Goal: Task Accomplishment & Management: Complete application form

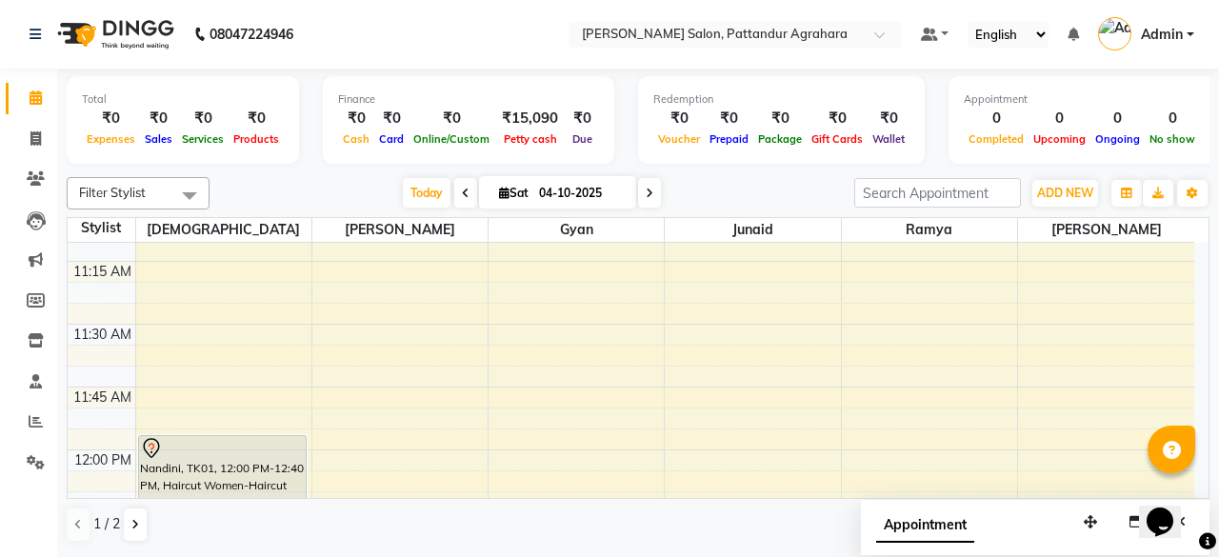
click at [1192, 489] on div "Opens Chat This icon Opens the chat window." at bounding box center [1170, 489] width 46 height 0
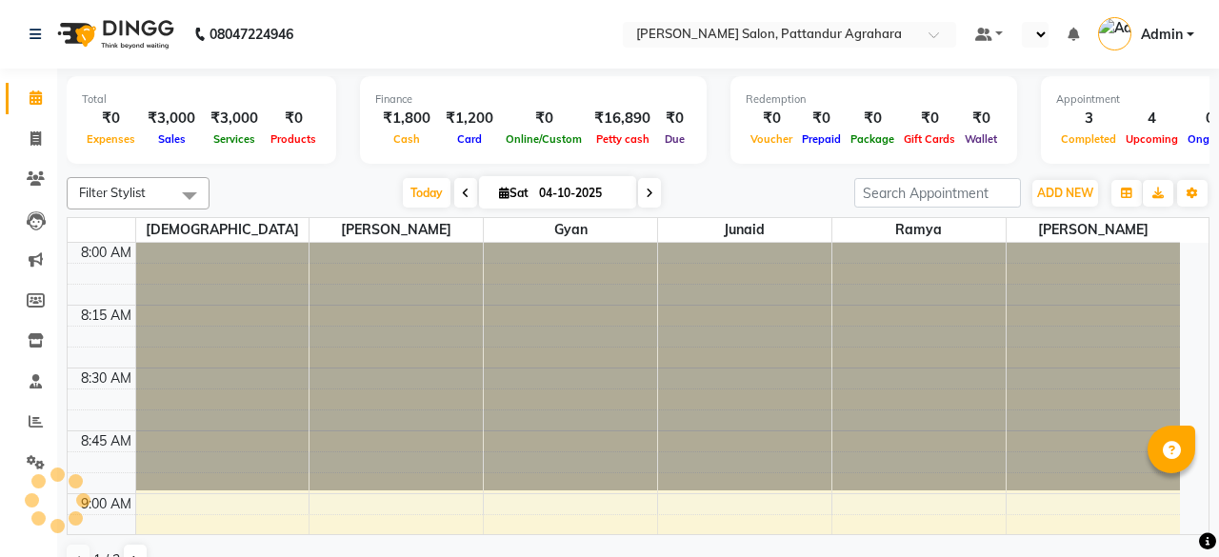
select select "en"
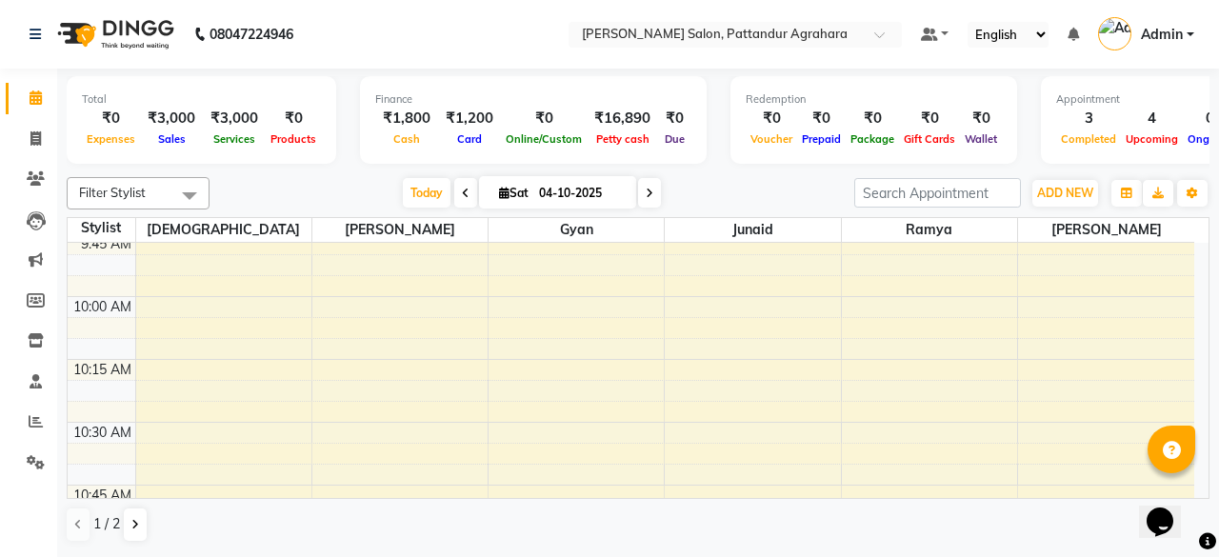
scroll to position [672, 0]
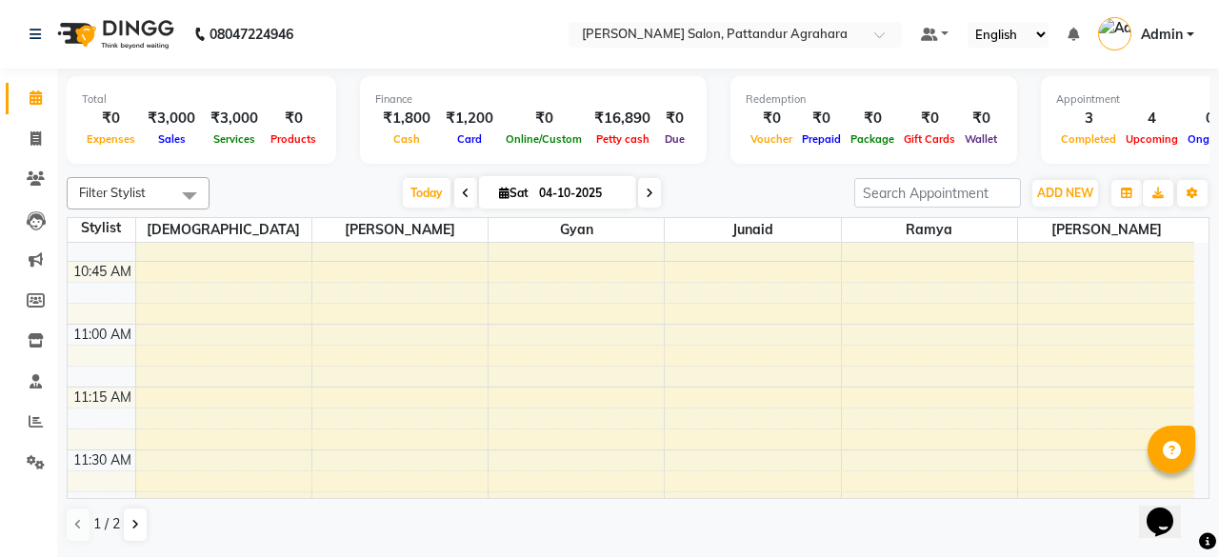
click at [1192, 489] on div "Opens Chat This icon Opens the chat window." at bounding box center [1170, 489] width 46 height 0
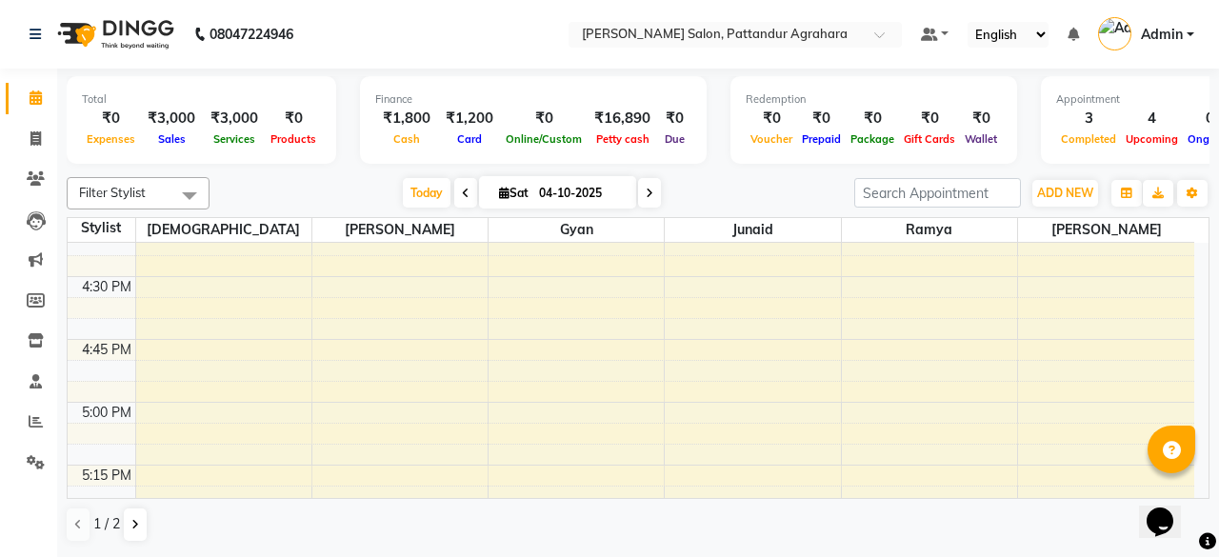
scroll to position [2061, 0]
click at [1073, 417] on div "8:00 AM 8:15 AM 8:30 AM 8:45 AM 9:00 AM 9:15 AM 9:30 AM 9:45 AM 10:00 AM 10:15 …" at bounding box center [631, 67] width 1127 height 3770
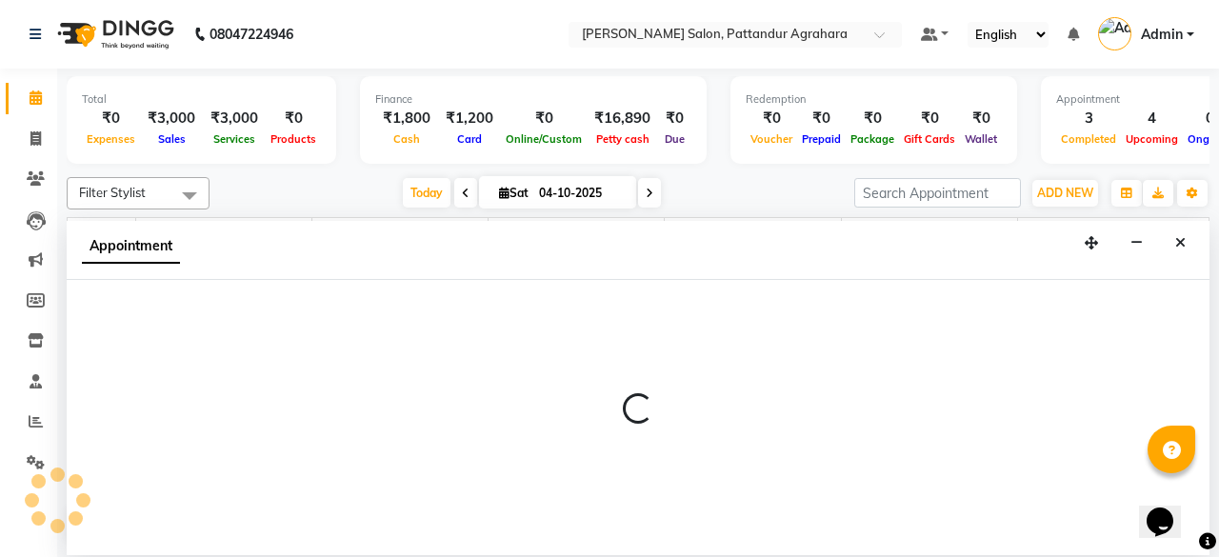
click at [1073, 417] on div at bounding box center [638, 417] width 1143 height 275
select select "93311"
select select "tentative"
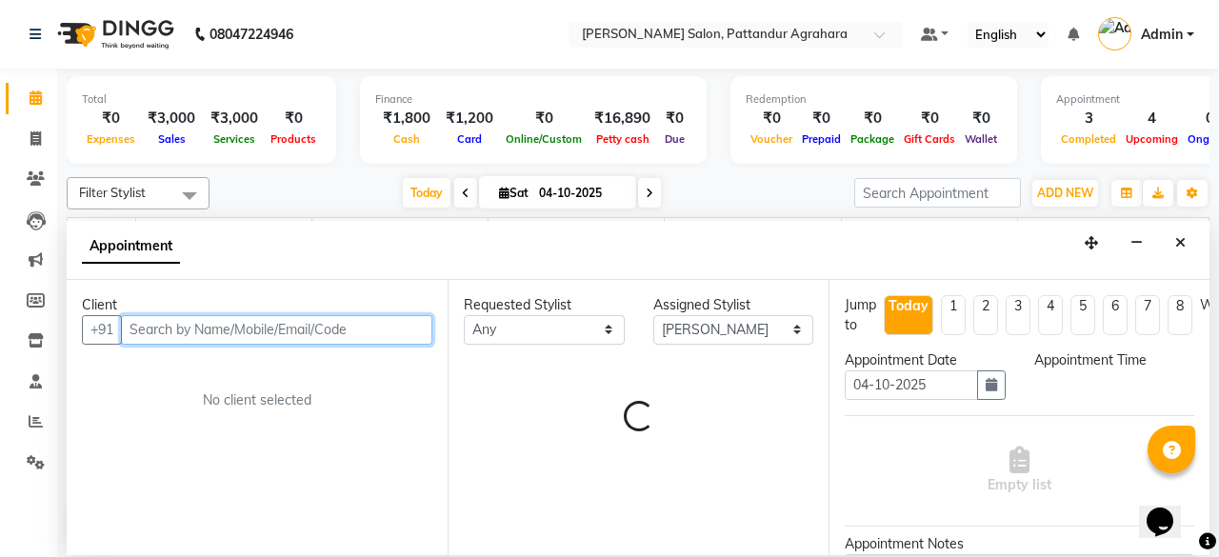
select select "1020"
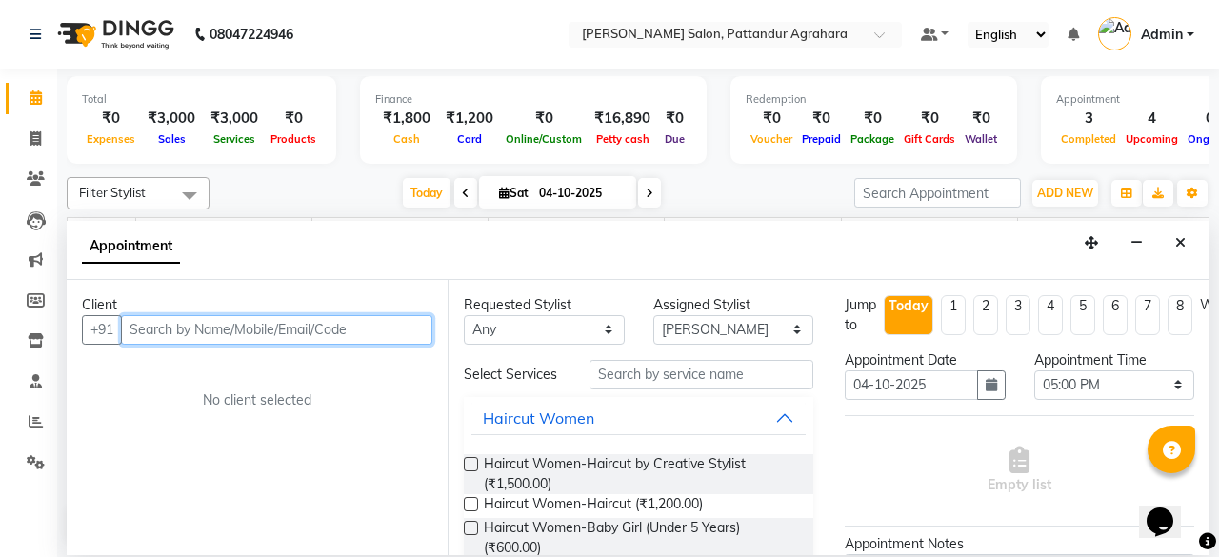
type input "9"
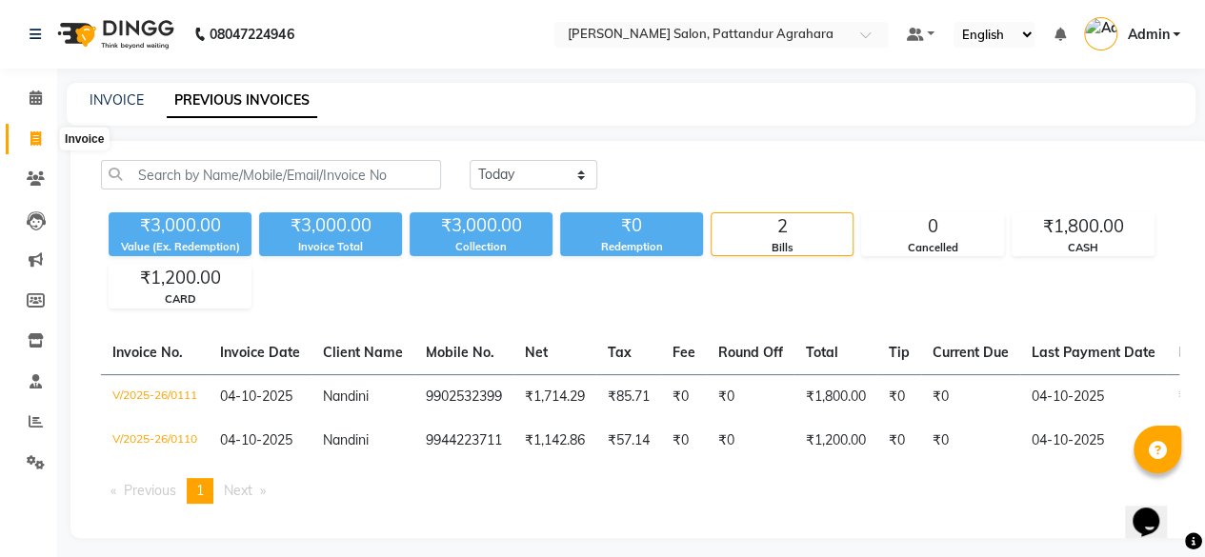
click at [40, 143] on icon at bounding box center [35, 138] width 10 height 14
select select "service"
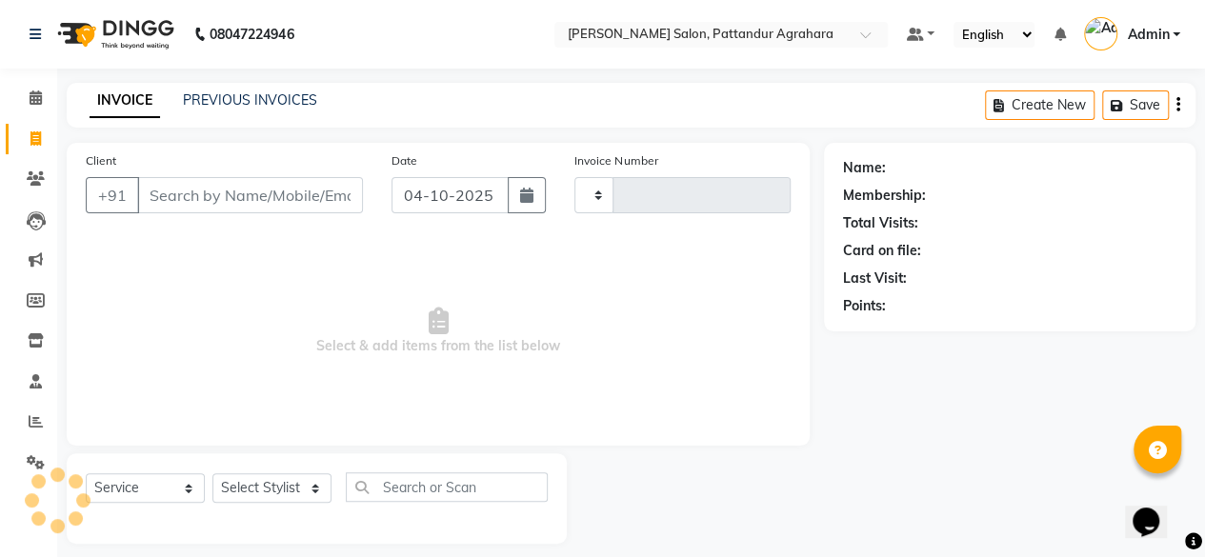
type input "0113"
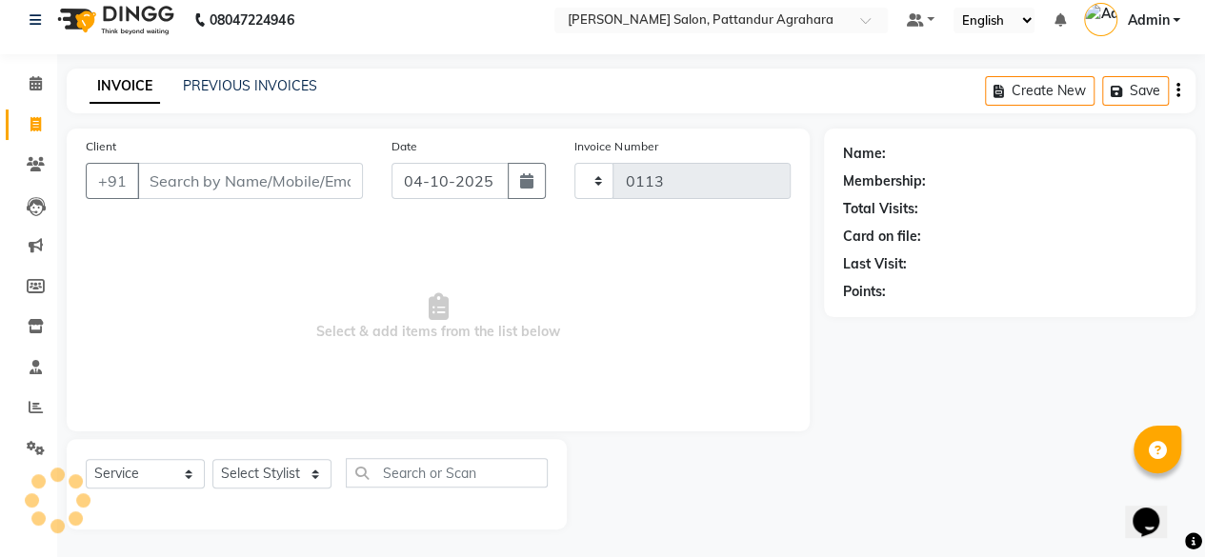
select select "9009"
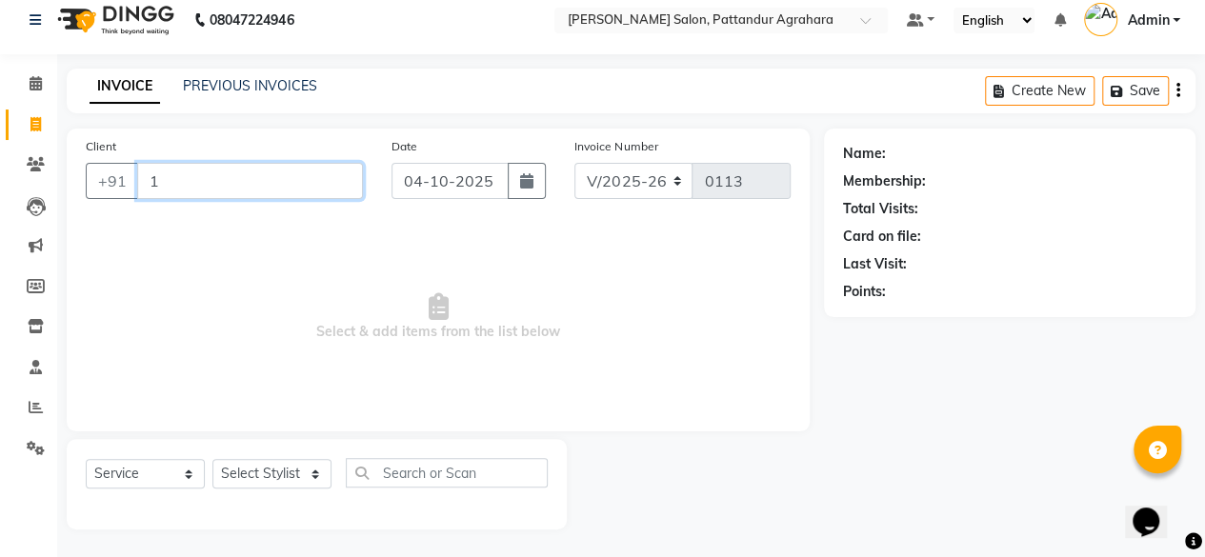
click at [187, 187] on input "1" at bounding box center [250, 181] width 226 height 36
click at [181, 179] on input "1" at bounding box center [250, 181] width 226 height 36
type input "1"
click at [31, 122] on icon at bounding box center [35, 124] width 10 height 14
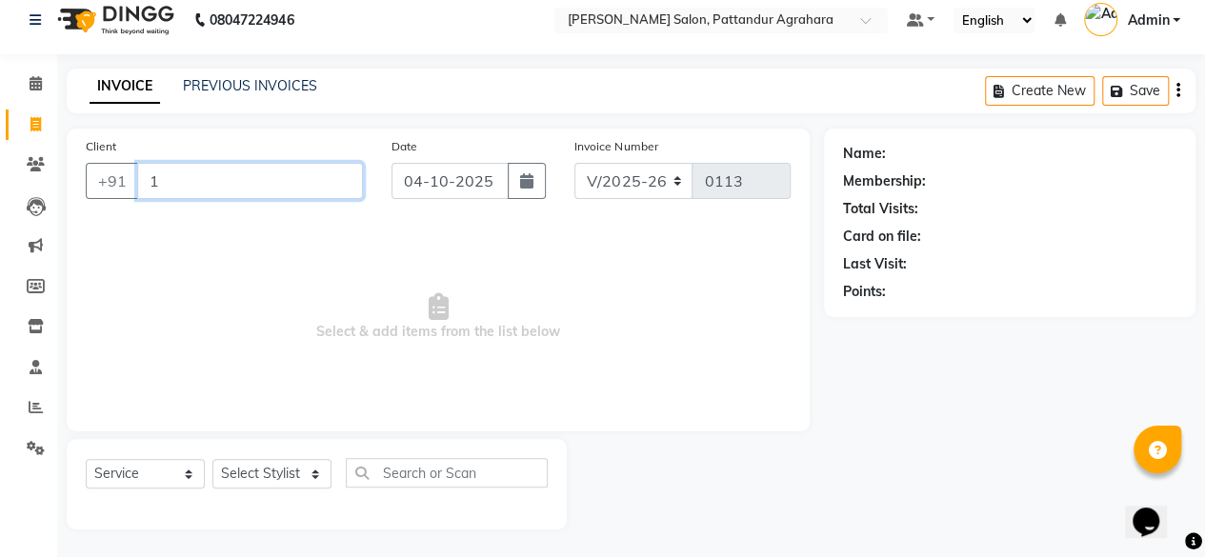
click at [178, 192] on input "1" at bounding box center [250, 181] width 226 height 36
click at [222, 182] on input "1" at bounding box center [250, 181] width 226 height 36
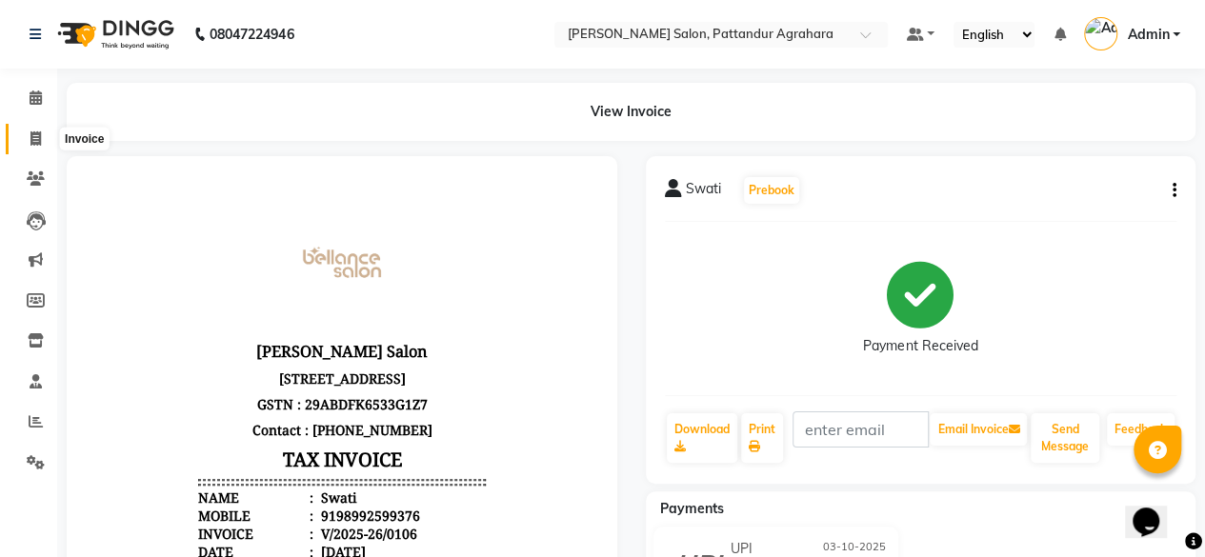
click at [35, 138] on icon at bounding box center [35, 138] width 10 height 14
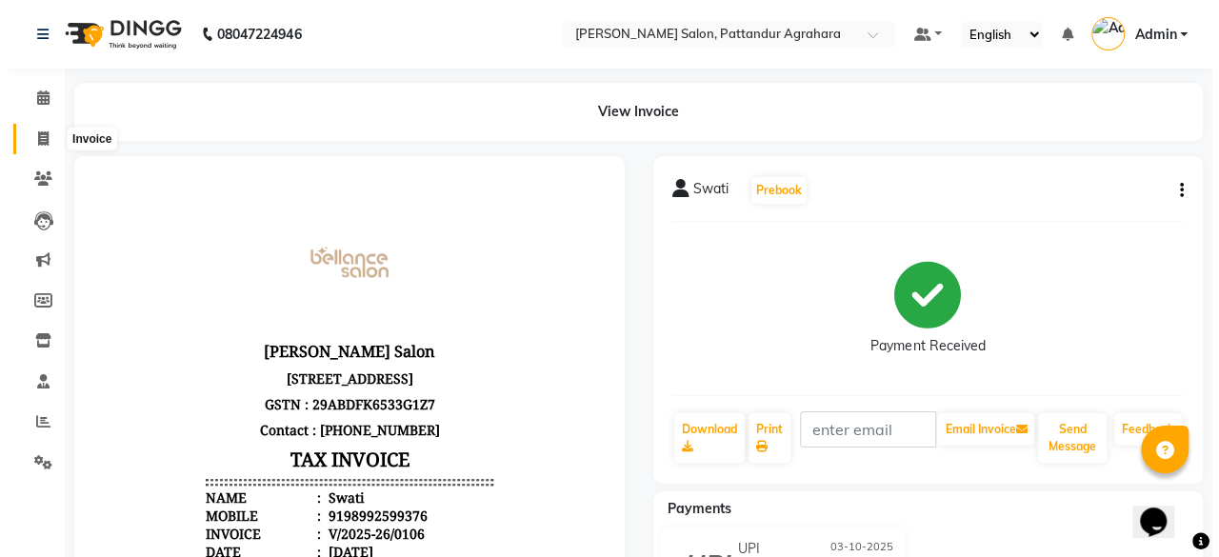
scroll to position [14, 0]
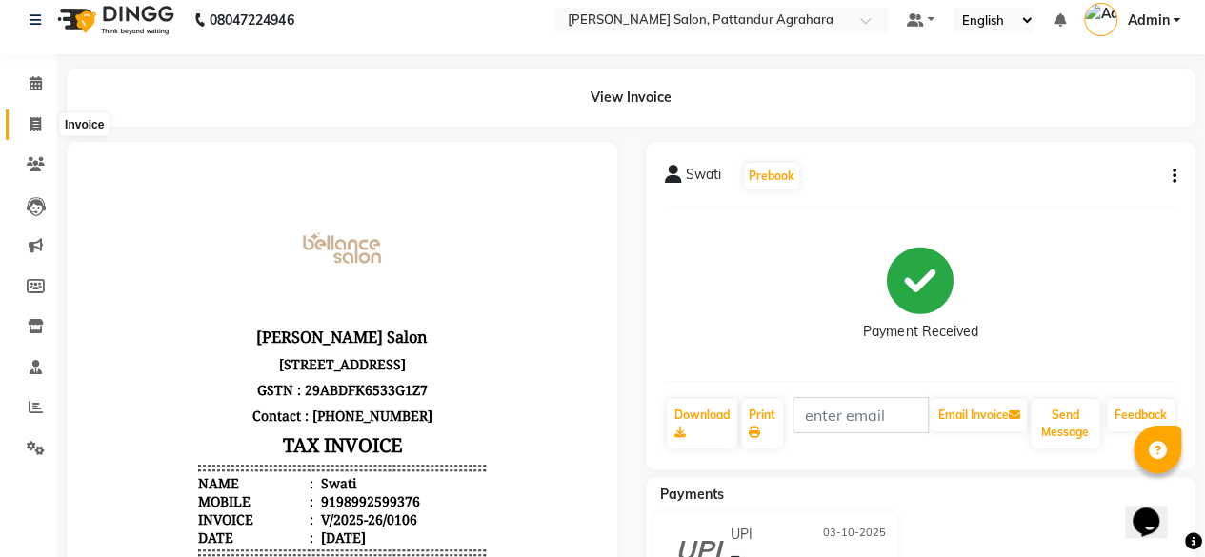
select select "service"
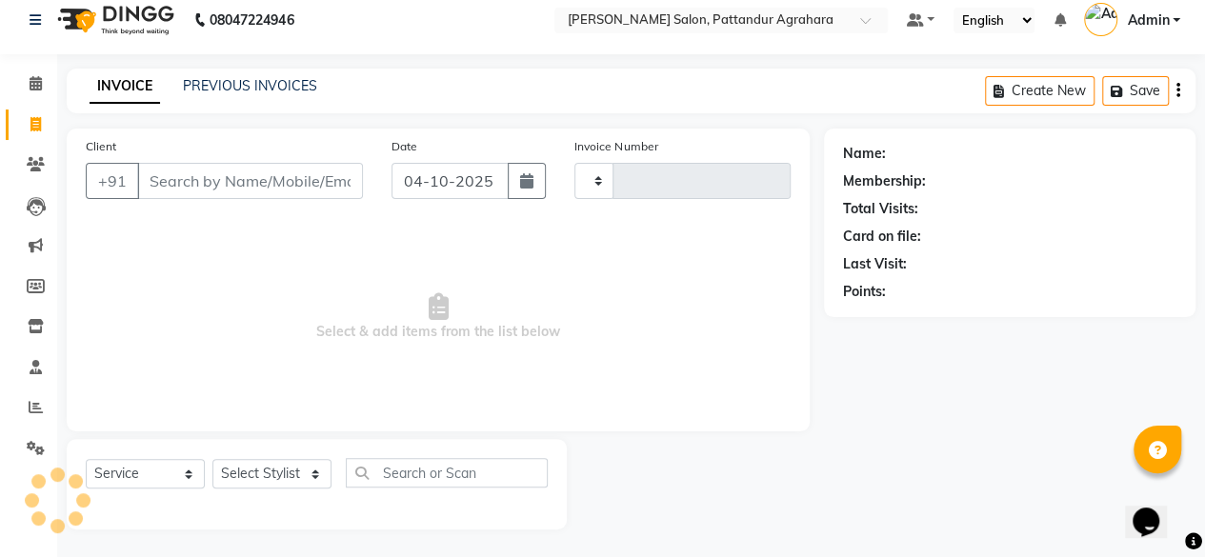
type input "0112"
select select "9009"
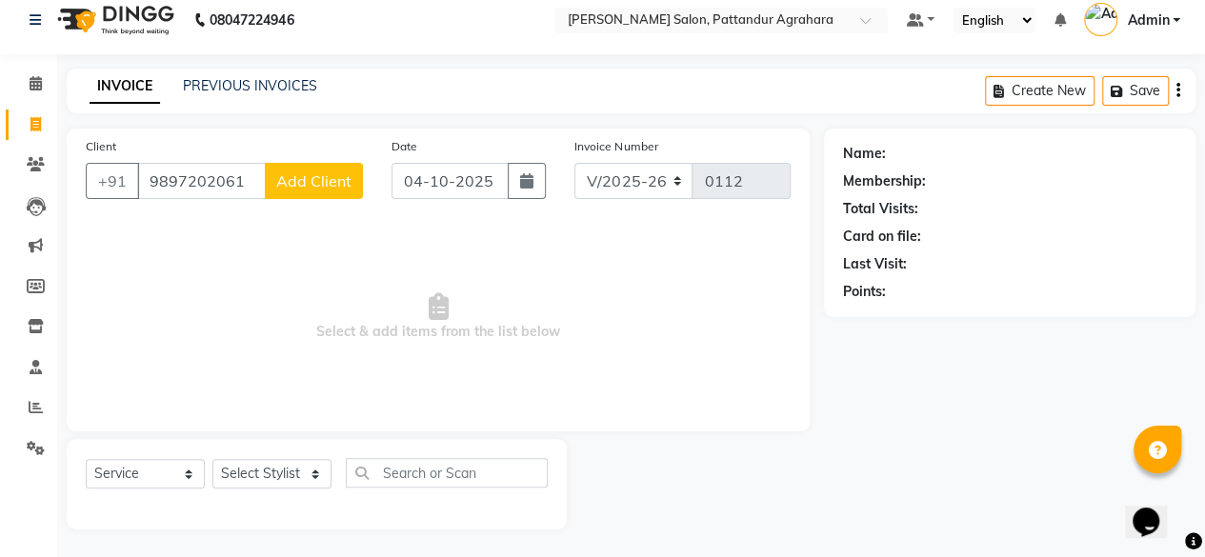
type input "9897202061"
click at [304, 184] on span "Add Client" at bounding box center [313, 180] width 75 height 19
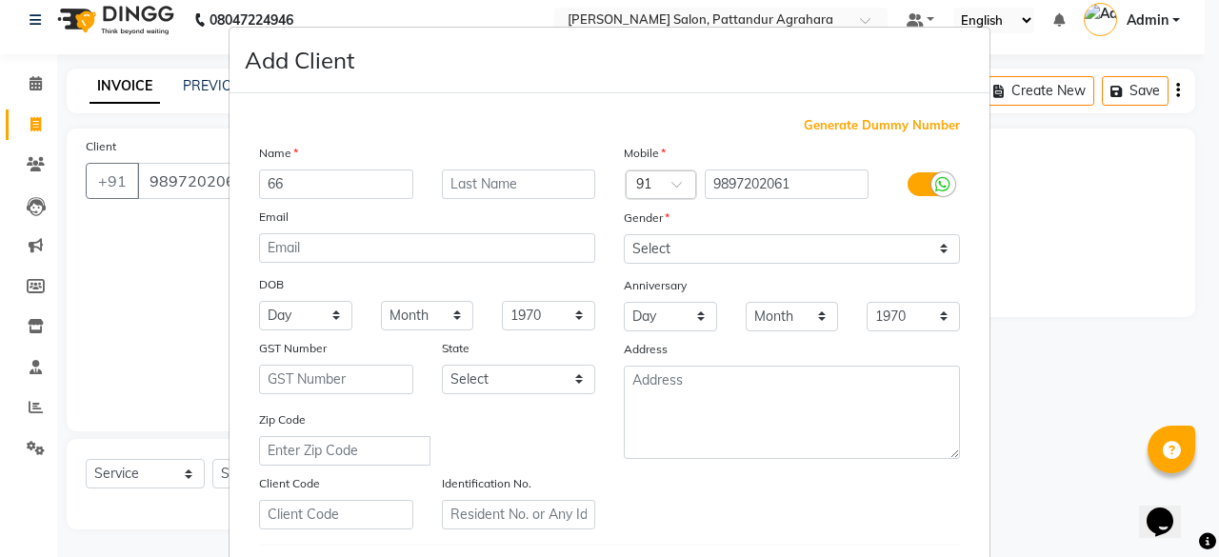
type input "6"
type input "2"
click at [1061, 201] on ngb-modal-window "Add Client Generate Dummy Number Name Email DOB Day 01 02 03 04 05 06 07 08 09 …" at bounding box center [609, 278] width 1219 height 557
click at [194, 195] on ngb-modal-window "Add Client Generate Dummy Number Name Email DOB Day 01 02 03 04 05 06 07 08 09 …" at bounding box center [609, 278] width 1219 height 557
click at [193, 183] on ngb-modal-window "Add Client Generate Dummy Number Name Email DOB Day 01 02 03 04 05 06 07 08 09 …" at bounding box center [609, 278] width 1219 height 557
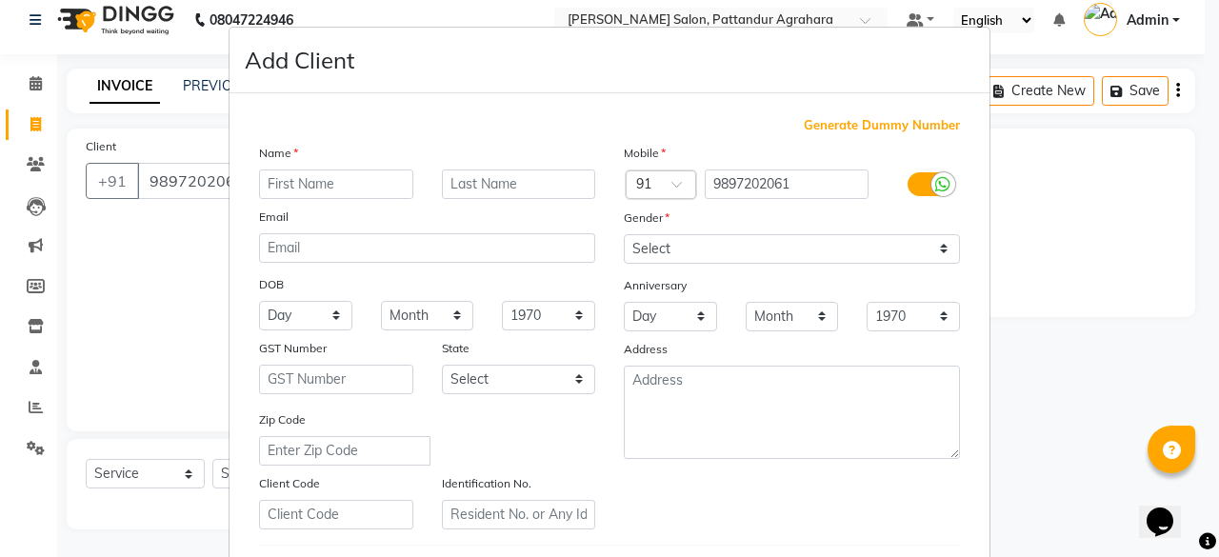
click at [189, 163] on ngb-modal-window "Add Client Generate Dummy Number Name Email DOB Day 01 02 03 04 05 06 07 08 09 …" at bounding box center [609, 278] width 1219 height 557
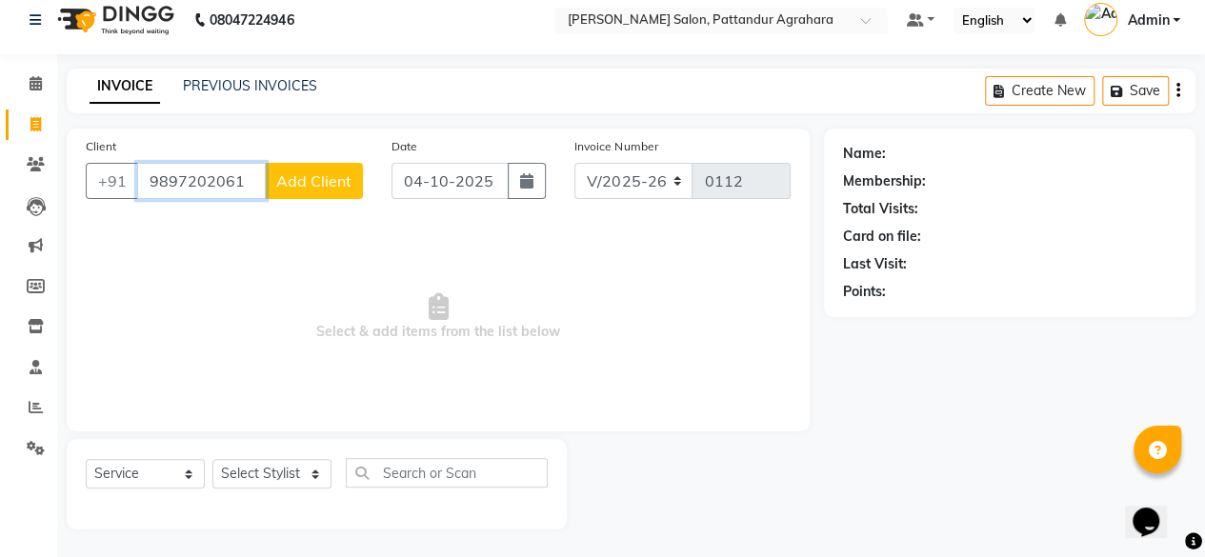
click at [251, 181] on input "9897202061" at bounding box center [201, 181] width 129 height 36
type input "9897202061"
click at [328, 182] on span "Add Client" at bounding box center [313, 180] width 75 height 19
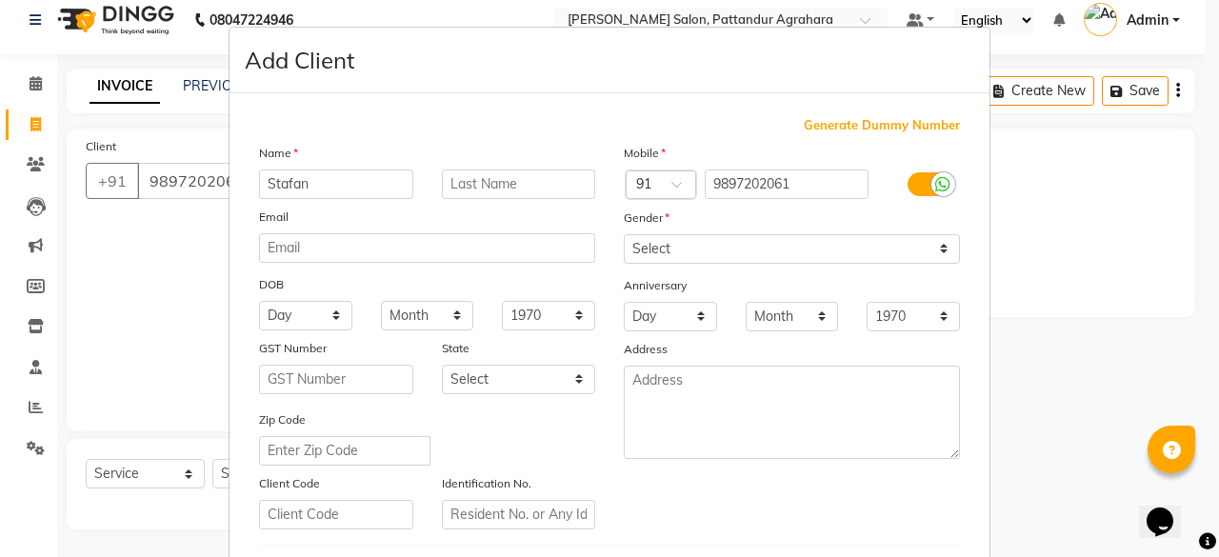
type input "Stafan"
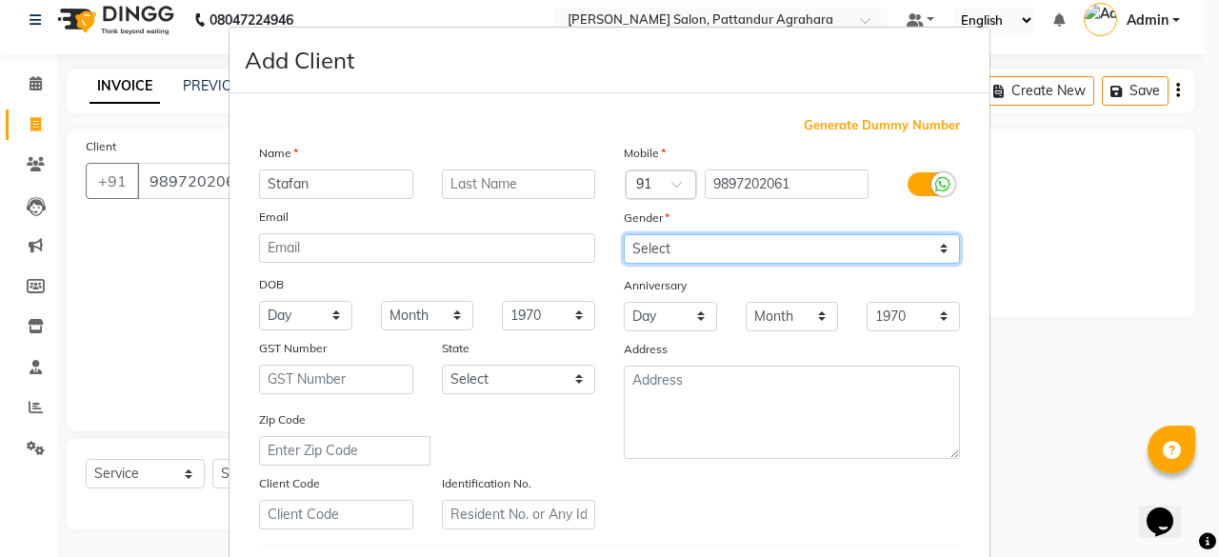
click at [773, 246] on select "Select Male Female Other Prefer Not To Say" at bounding box center [792, 249] width 336 height 30
select select "male"
click at [624, 234] on select "Select Male Female Other Prefer Not To Say" at bounding box center [792, 249] width 336 height 30
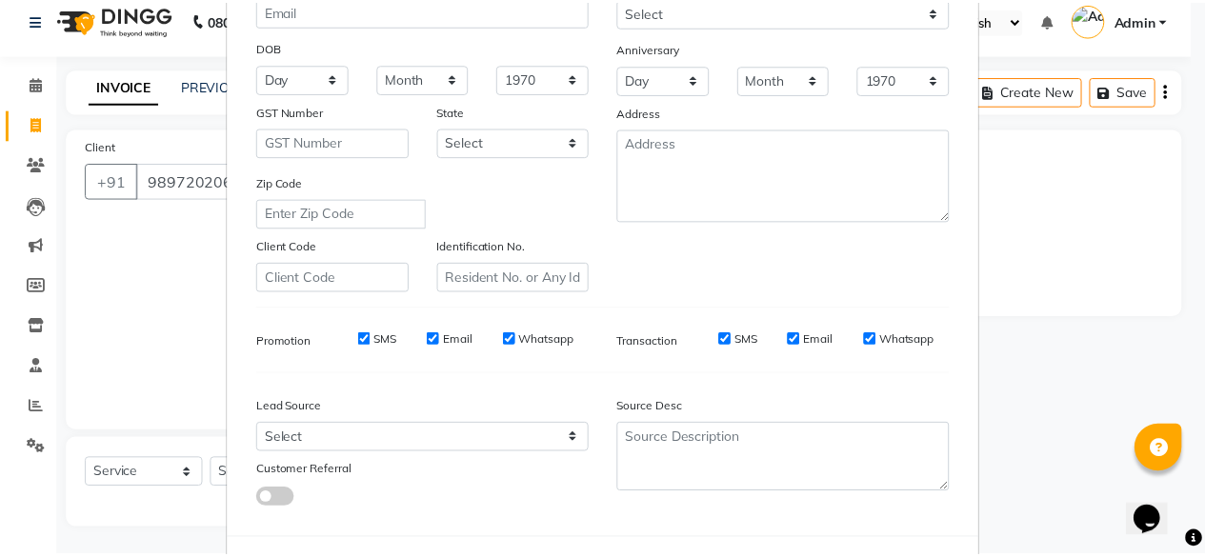
scroll to position [318, 0]
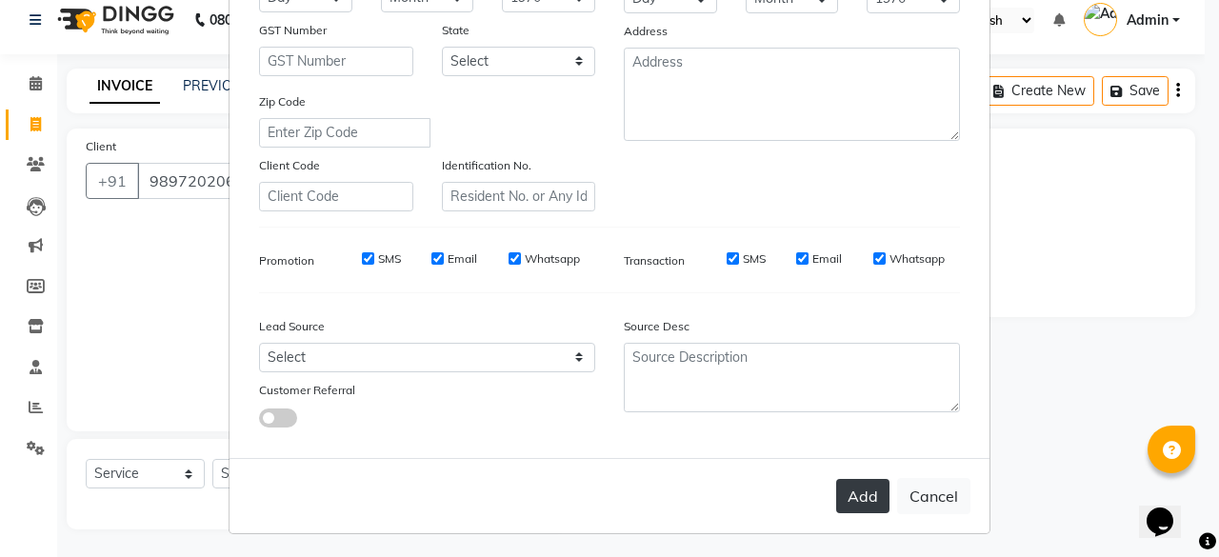
click at [855, 494] on button "Add" at bounding box center [862, 496] width 53 height 34
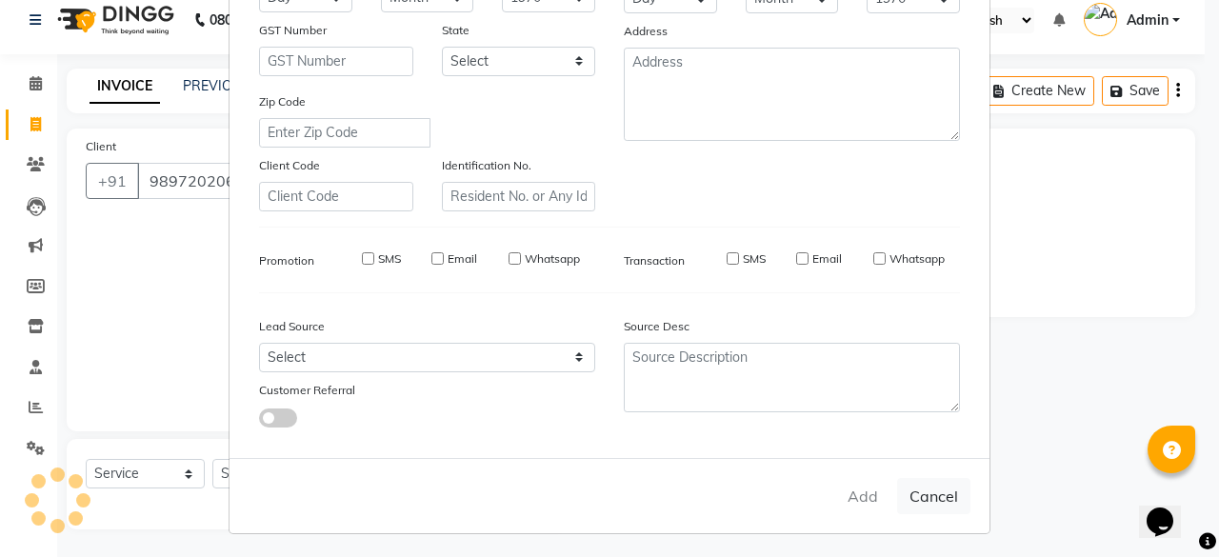
select select
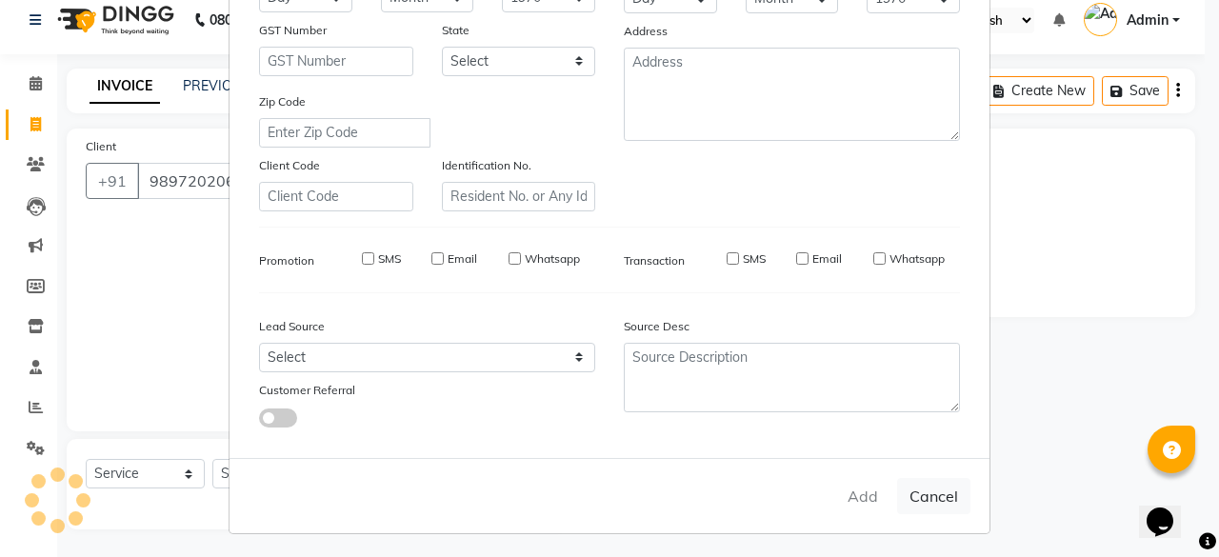
select select
checkbox input "false"
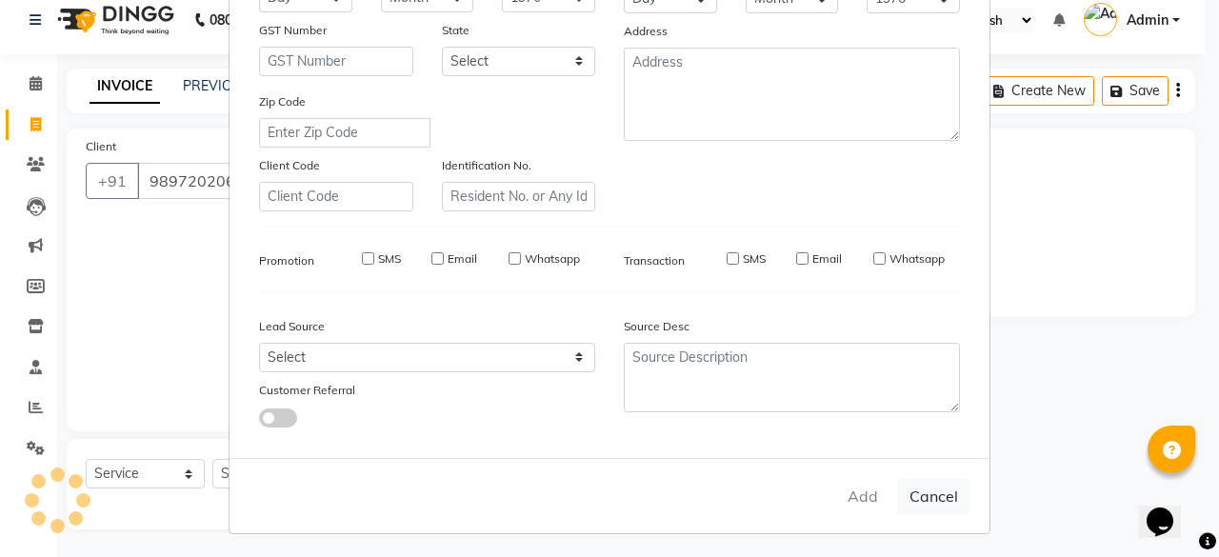
checkbox input "false"
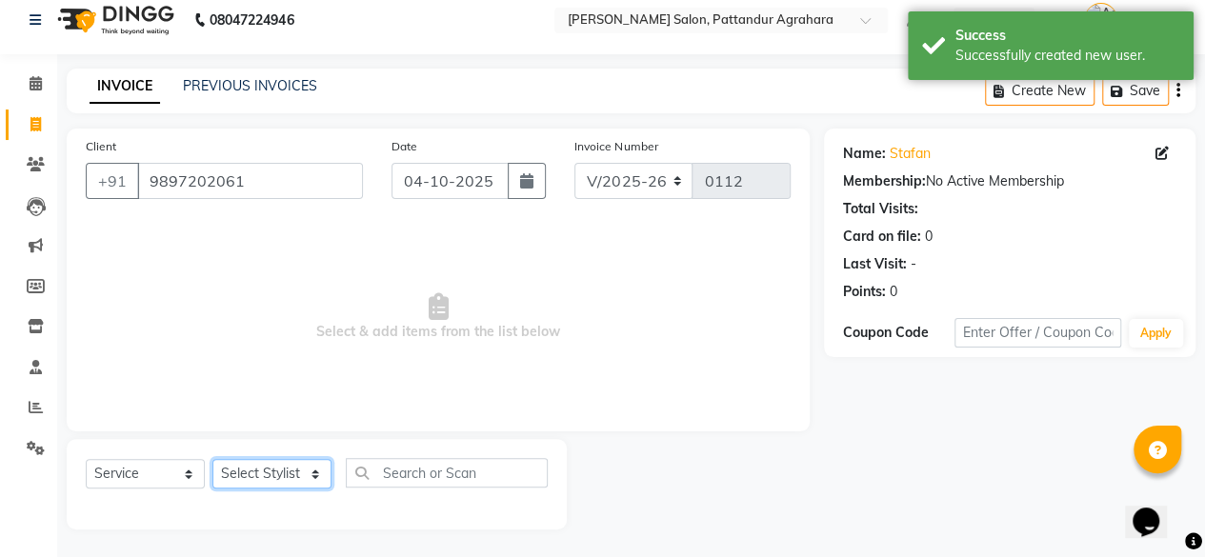
click at [299, 472] on select "Select Stylist Admin Ashmita Gyan Junaid Krishna Nasir Ramya Shushmita Sindhu G…" at bounding box center [271, 474] width 119 height 30
select select "92965"
click at [212, 459] on select "Select Stylist Admin Ashmita Gyan Junaid Krishna Nasir Ramya Shushmita Sindhu G…" at bounding box center [271, 474] width 119 height 30
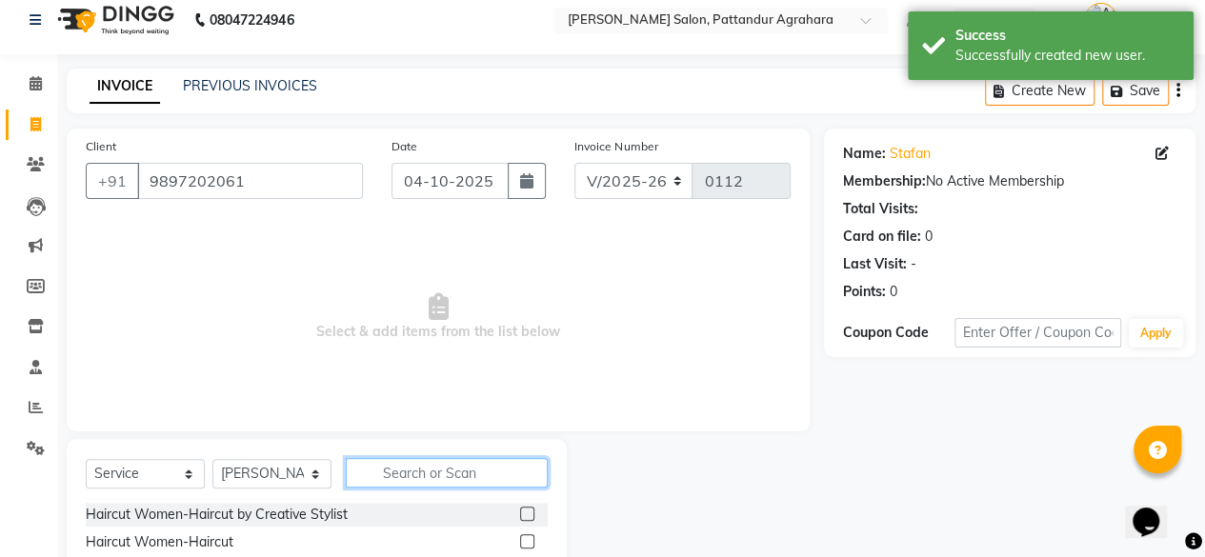
click at [430, 470] on input "text" at bounding box center [447, 473] width 202 height 30
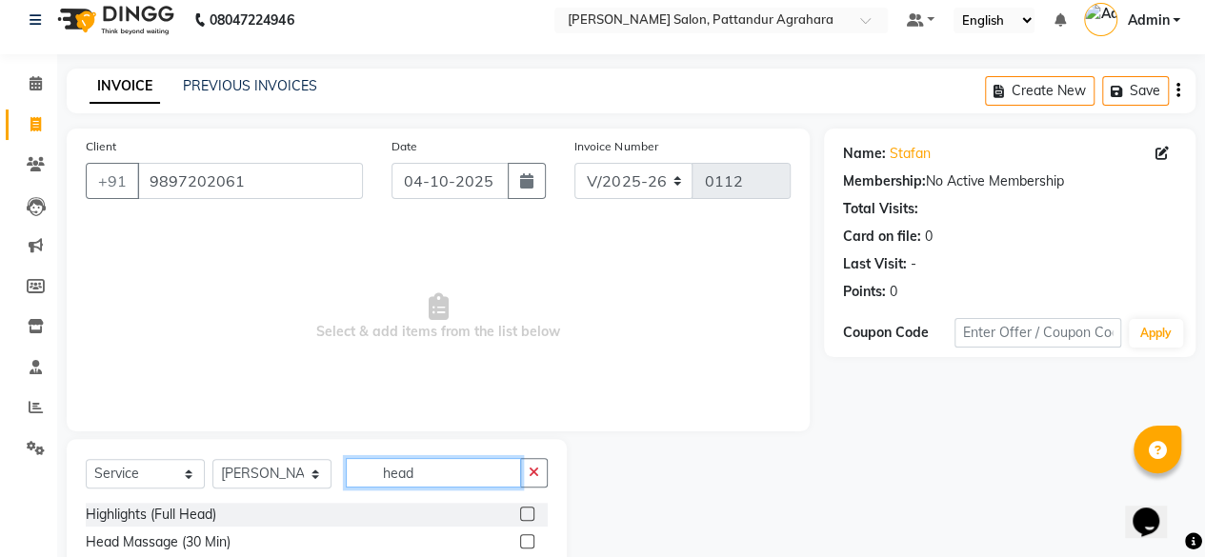
type input "head"
click at [526, 534] on label at bounding box center [527, 541] width 14 height 14
click at [526, 536] on input "checkbox" at bounding box center [526, 542] width 12 height 12
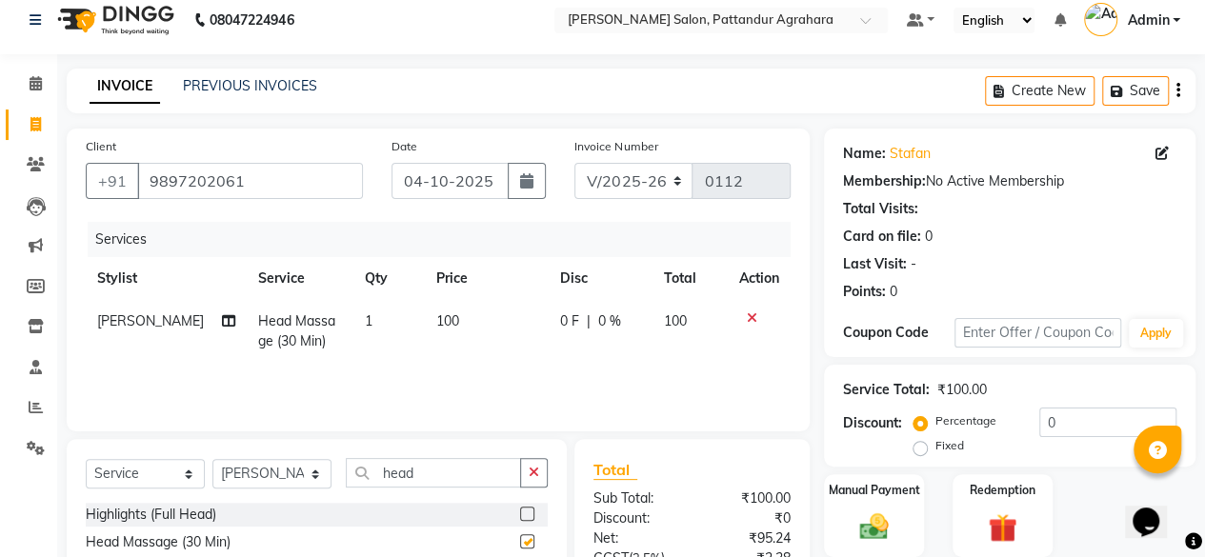
checkbox input "false"
click at [316, 474] on select "Select Stylist Admin Ashmita Gyan Junaid Krishna Nasir Ramya Shushmita Sindhu G…" at bounding box center [271, 474] width 119 height 30
select select "91494"
click at [212, 459] on select "Select Stylist Admin Ashmita Gyan Junaid Krishna Nasir Ramya Shushmita Sindhu G…" at bounding box center [271, 474] width 119 height 30
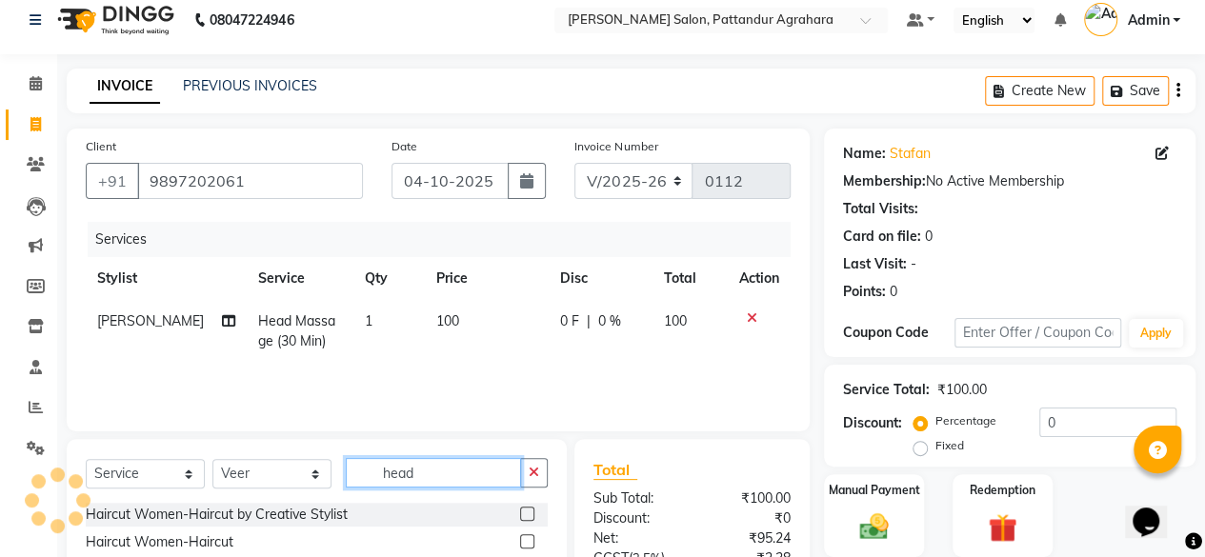
click at [430, 472] on input "head" at bounding box center [433, 473] width 175 height 30
type input "h"
type input "sig"
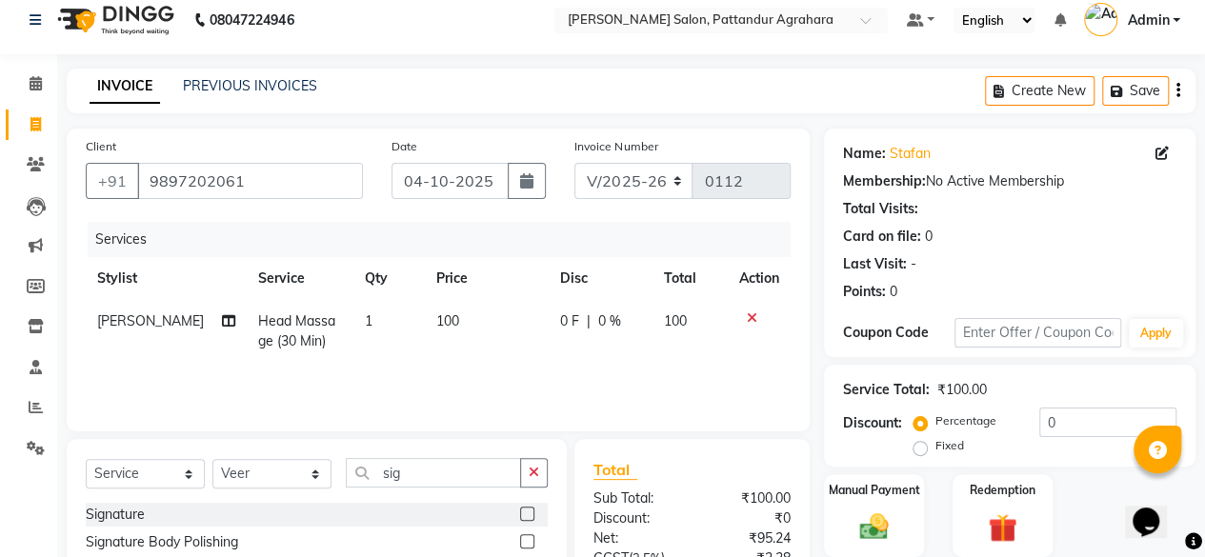
click at [524, 509] on label at bounding box center [527, 514] width 14 height 14
click at [524, 509] on input "checkbox" at bounding box center [526, 515] width 12 height 12
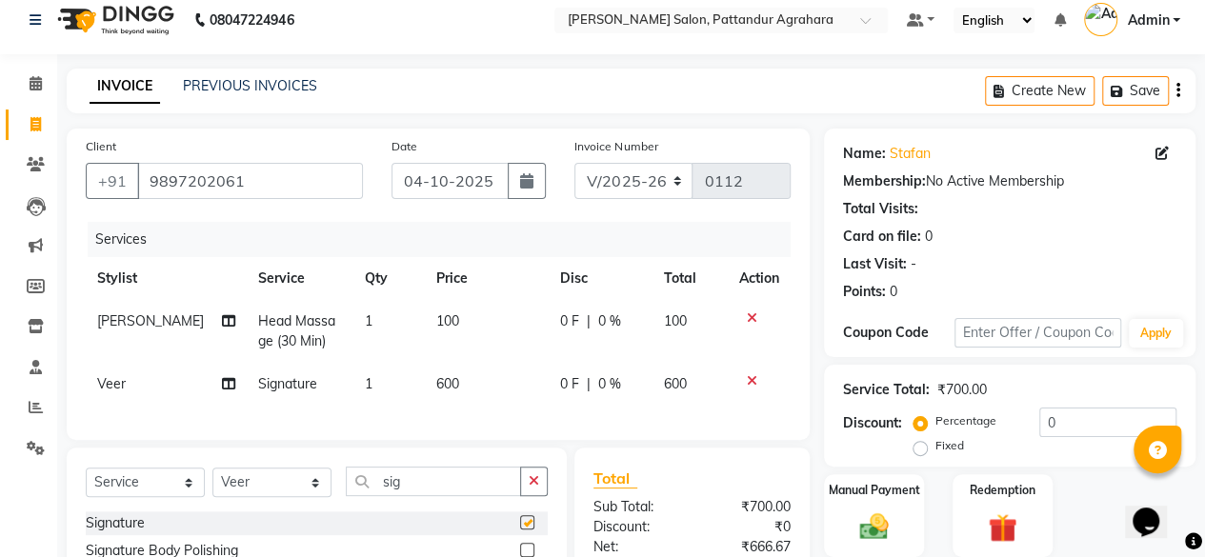
checkbox input "false"
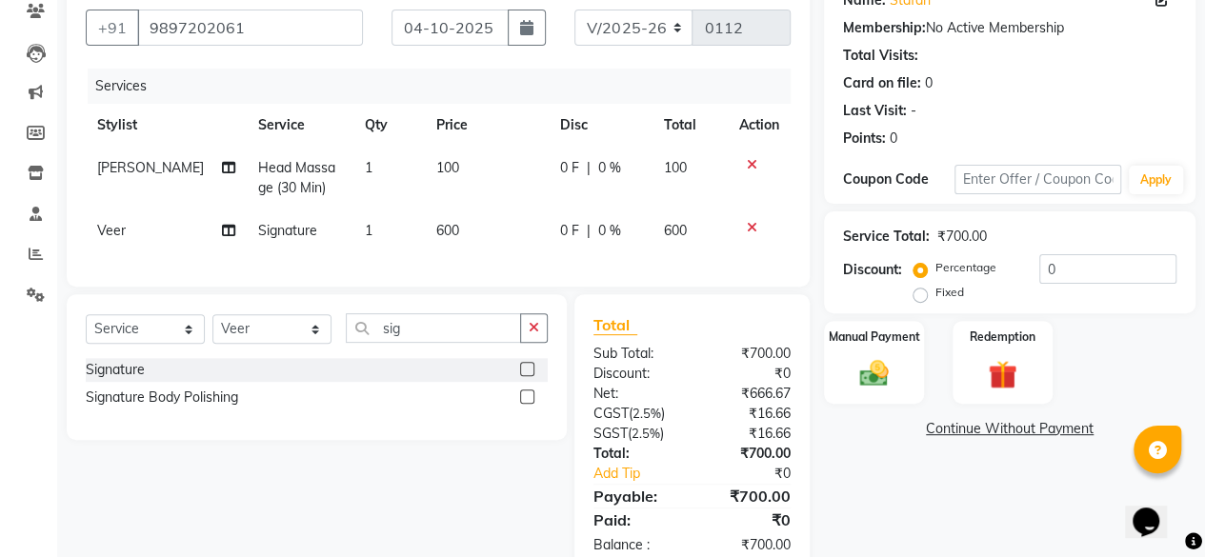
scroll to position [166, 0]
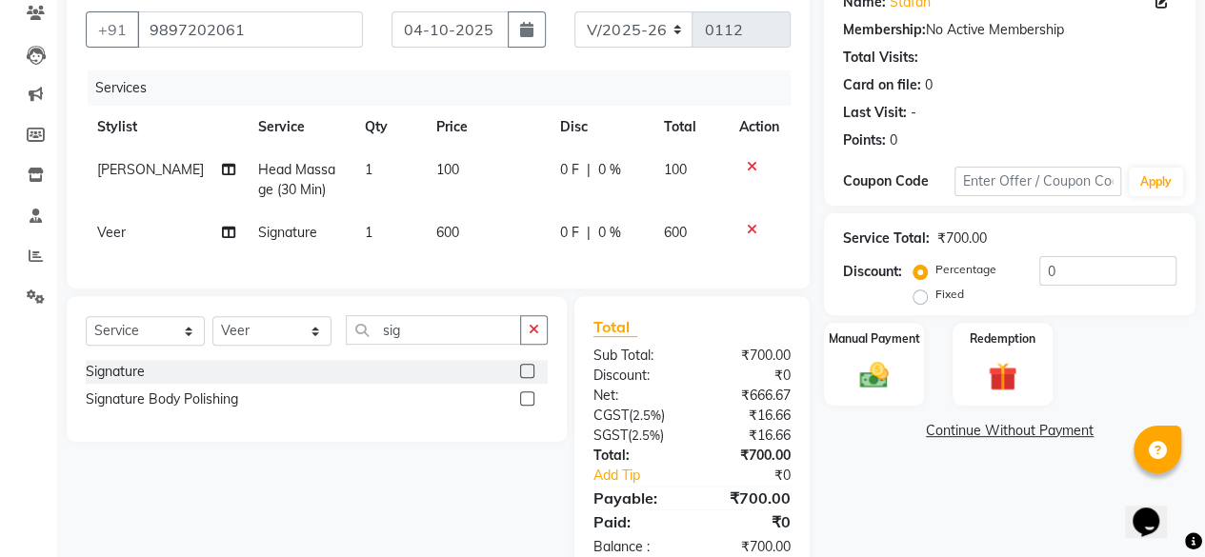
click at [752, 228] on icon at bounding box center [752, 229] width 10 height 13
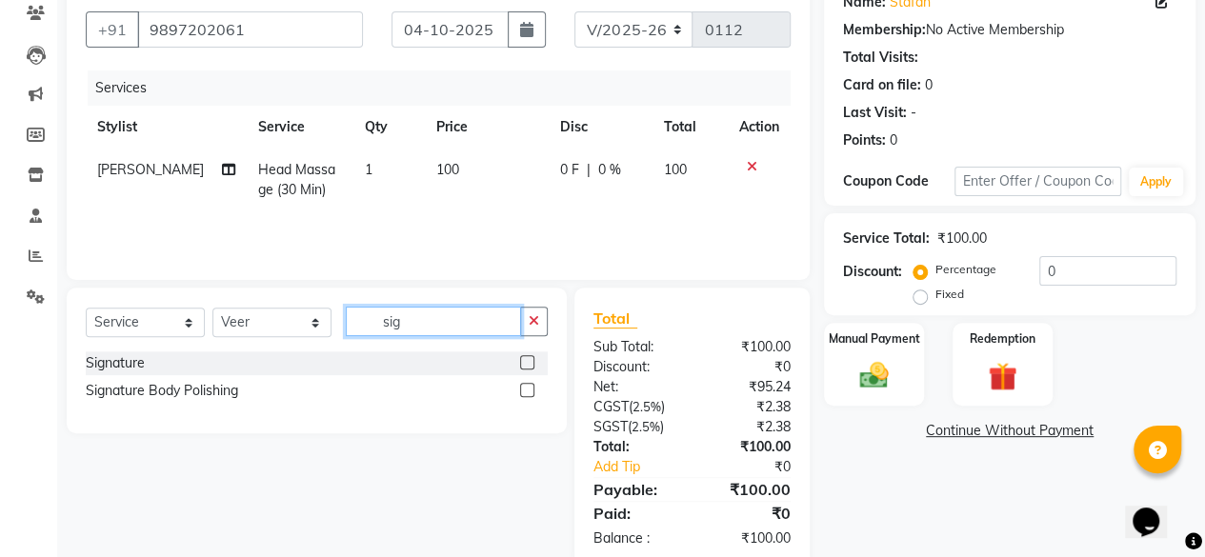
click at [402, 316] on input "sig" at bounding box center [433, 322] width 175 height 30
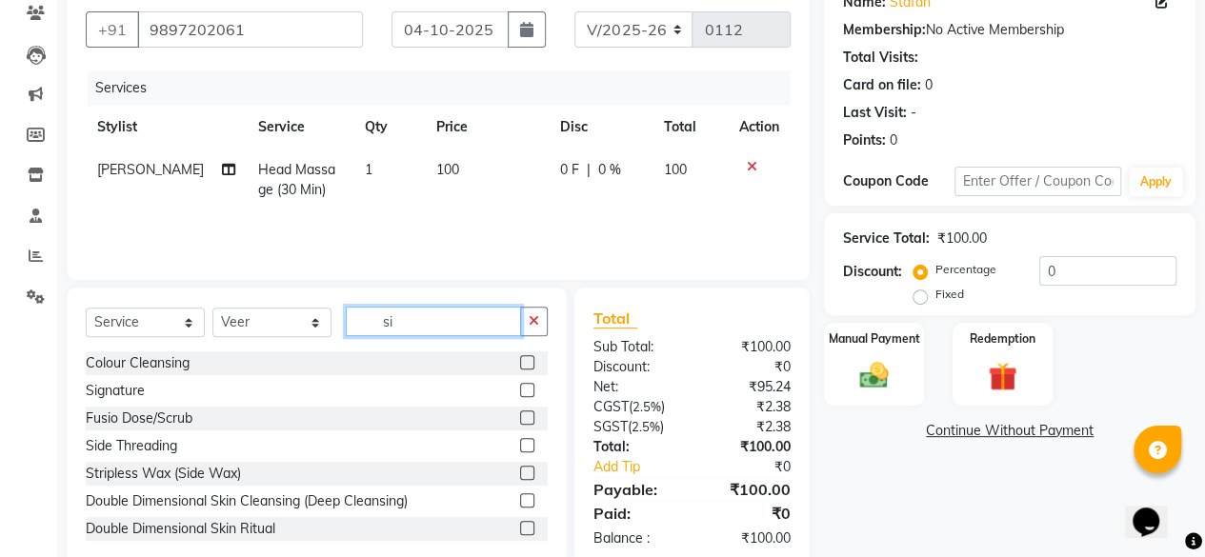
type input "s"
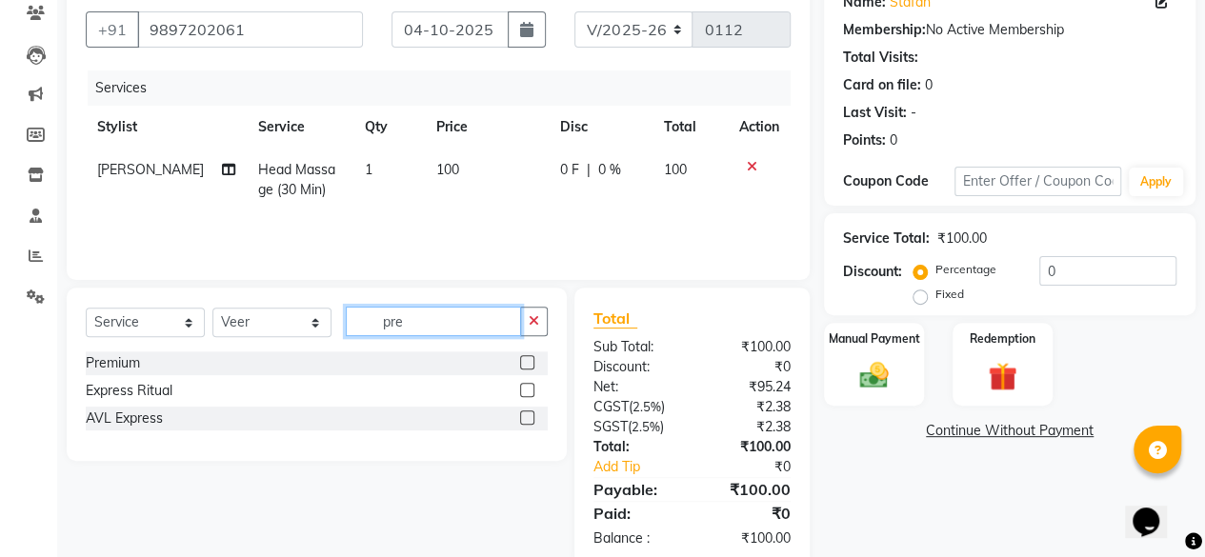
type input "pre"
click at [529, 362] on label at bounding box center [527, 362] width 14 height 14
click at [529, 362] on input "checkbox" at bounding box center [526, 363] width 12 height 12
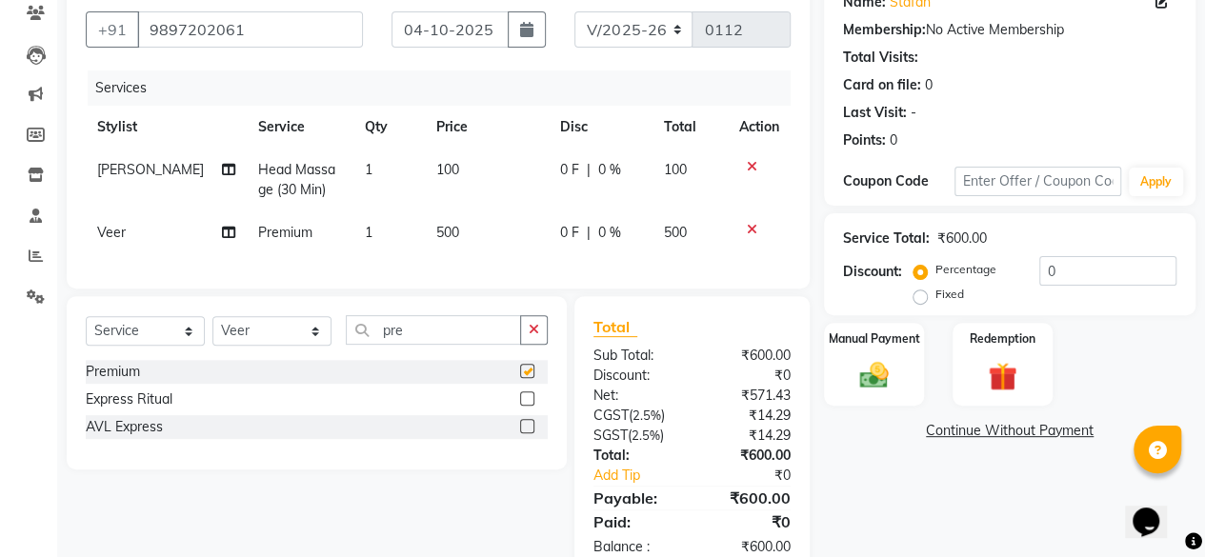
checkbox input "false"
click at [440, 167] on span "100" at bounding box center [447, 169] width 23 height 17
select select "92965"
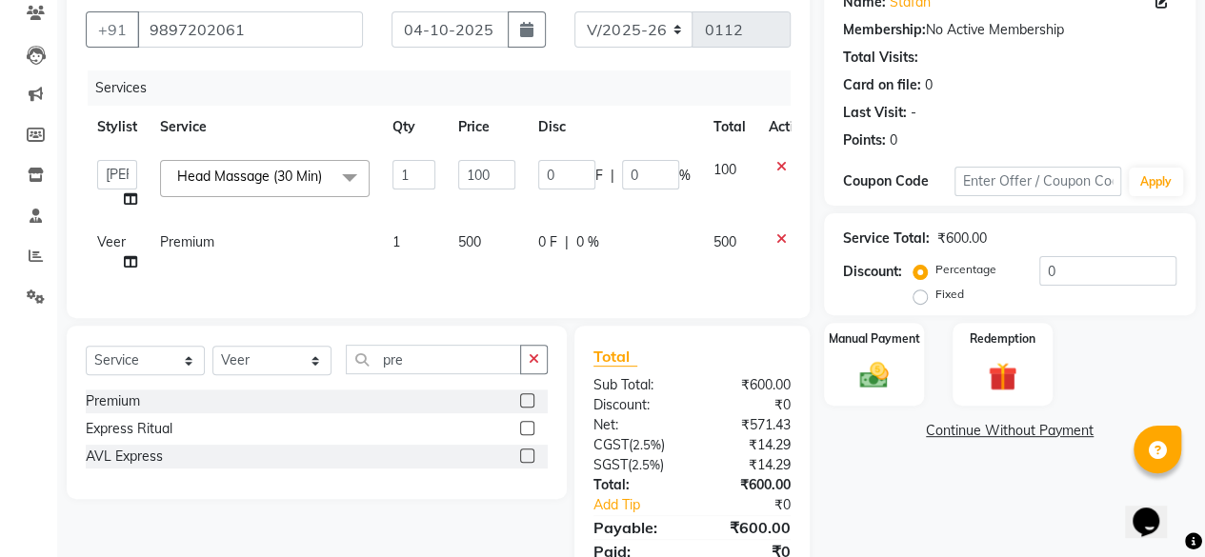
click at [440, 167] on td "1" at bounding box center [414, 185] width 66 height 72
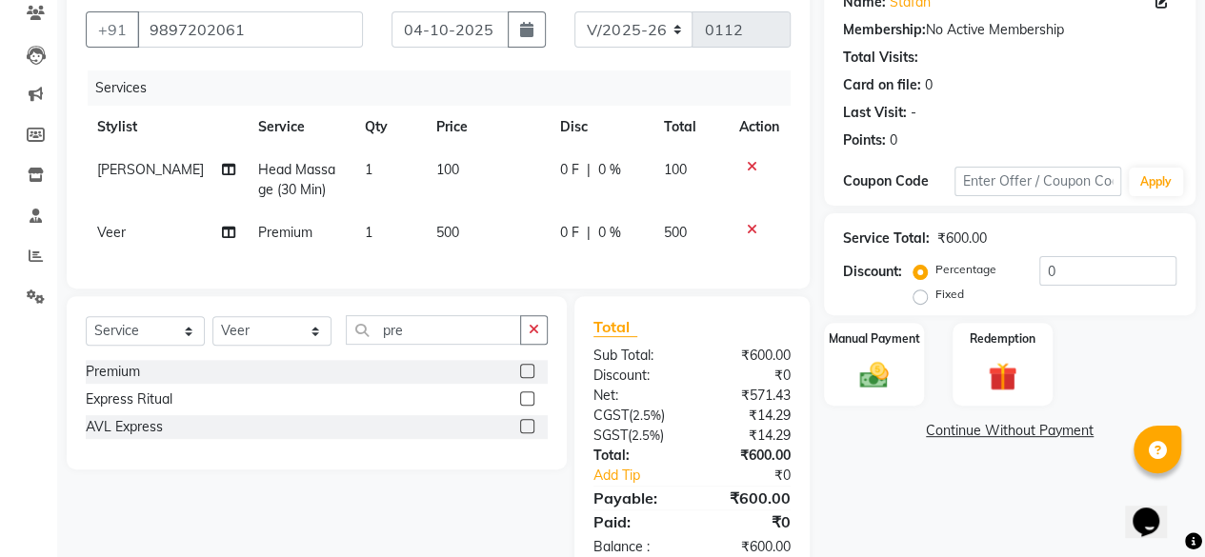
click at [444, 164] on span "100" at bounding box center [447, 169] width 23 height 17
select select "92965"
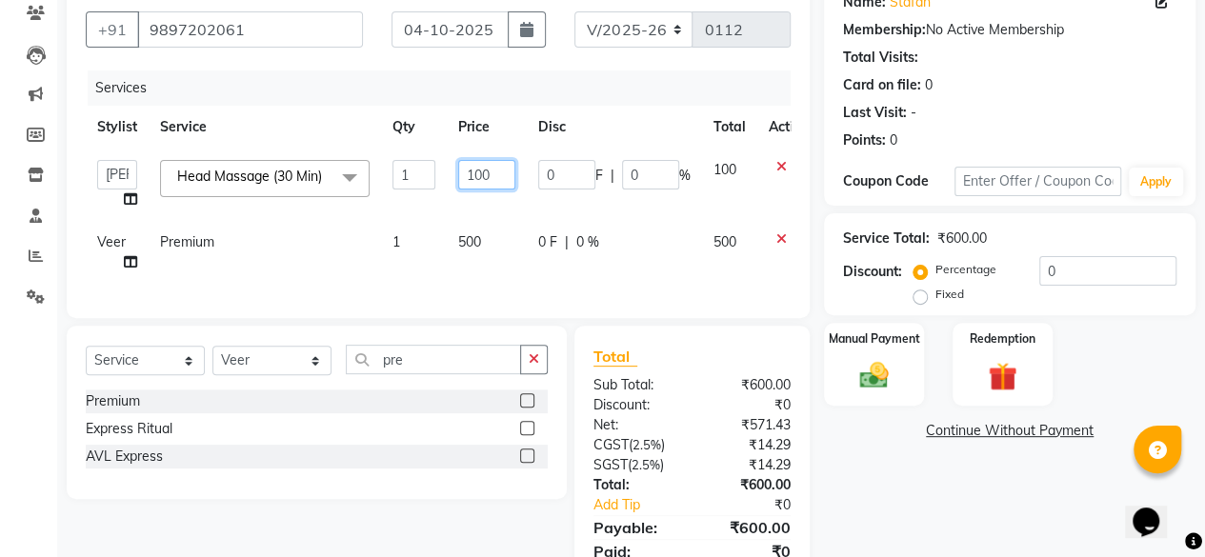
click at [492, 170] on input "100" at bounding box center [486, 175] width 57 height 30
type input "1"
type input "700"
click at [714, 172] on td "100" at bounding box center [729, 185] width 55 height 72
select select "92965"
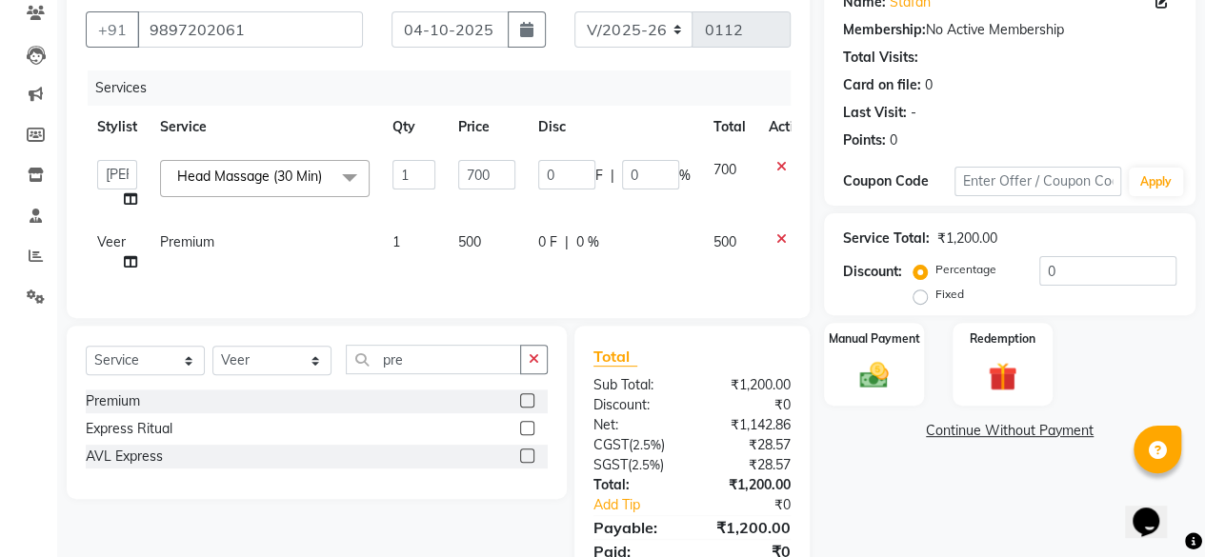
click at [727, 166] on span "700" at bounding box center [724, 169] width 23 height 17
click at [128, 264] on icon at bounding box center [130, 261] width 13 height 13
select select "91494"
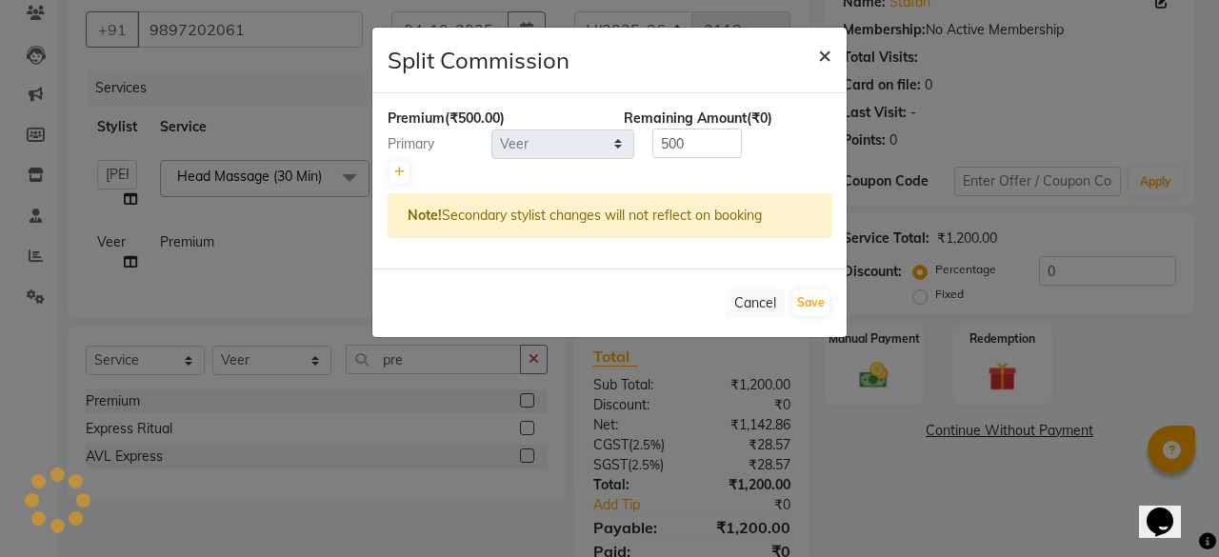
click at [823, 48] on span "×" at bounding box center [824, 54] width 13 height 29
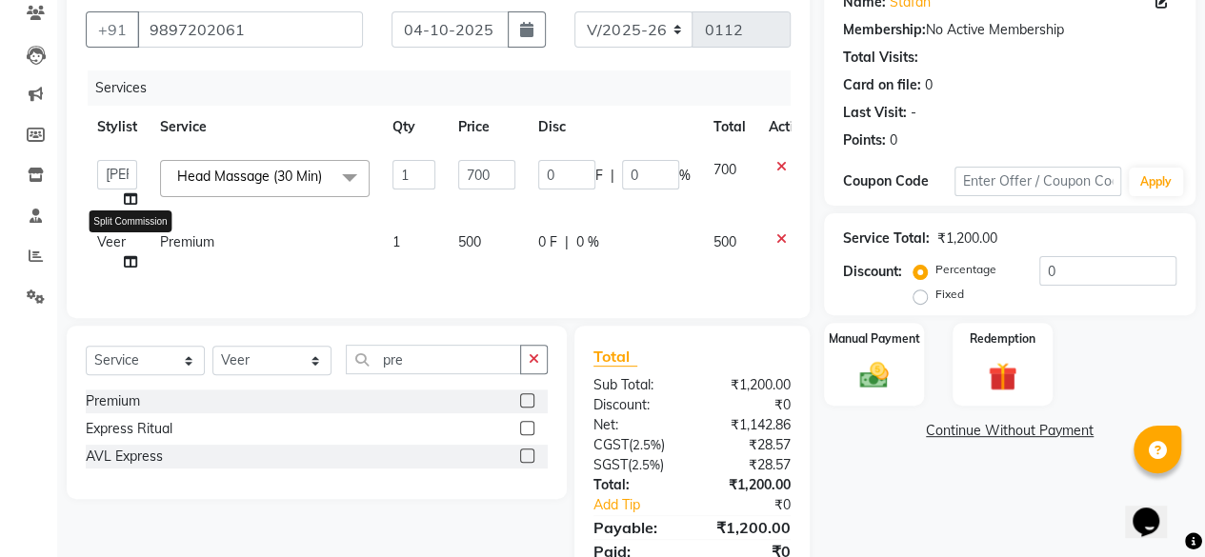
click at [126, 266] on icon at bounding box center [130, 261] width 13 height 13
select select "91494"
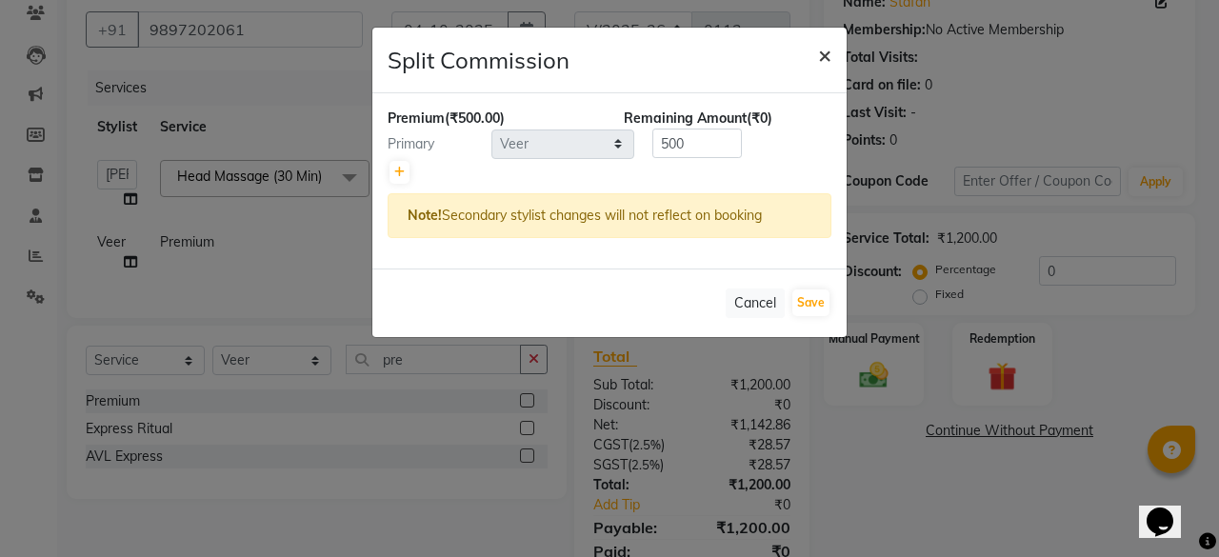
click at [827, 55] on span "×" at bounding box center [824, 54] width 13 height 29
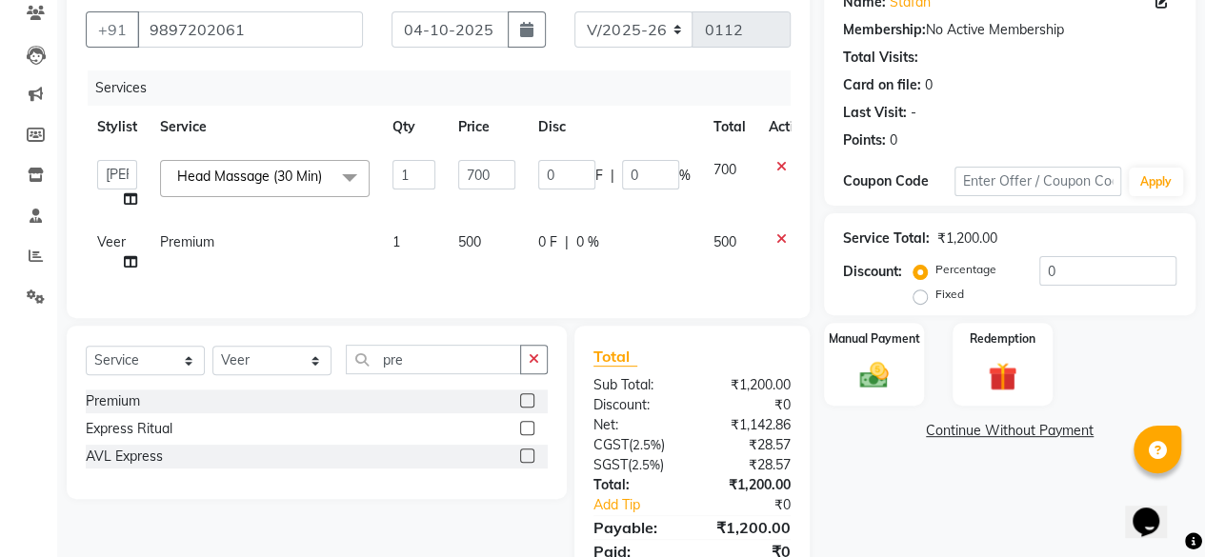
click at [107, 243] on span "Veer" at bounding box center [111, 241] width 29 height 17
select select "91494"
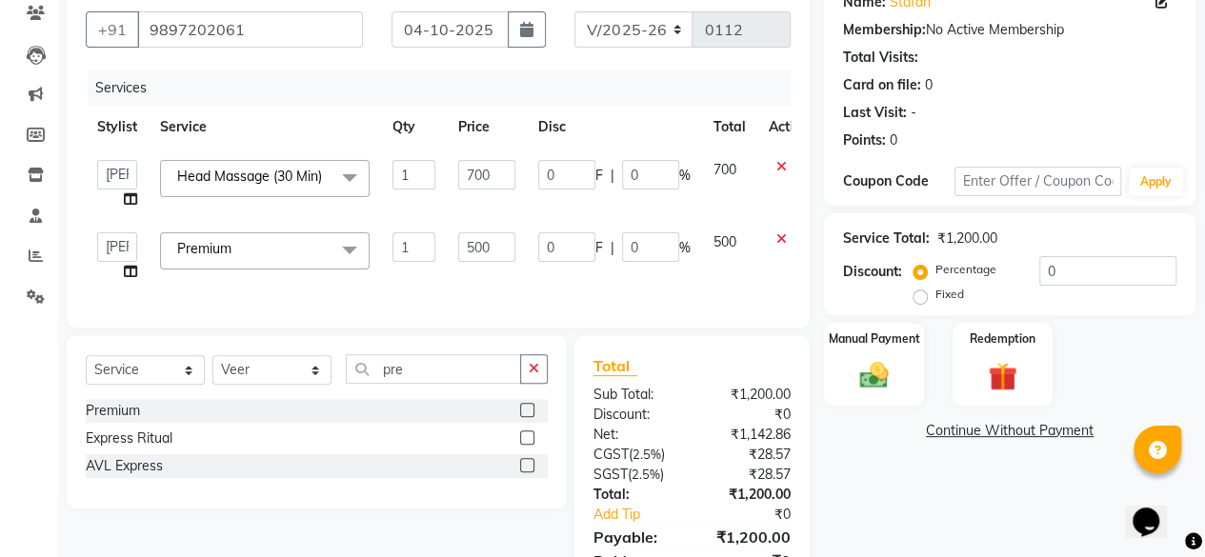
select select "92965"
click at [457, 384] on input "pre" at bounding box center [433, 369] width 175 height 30
type input "p"
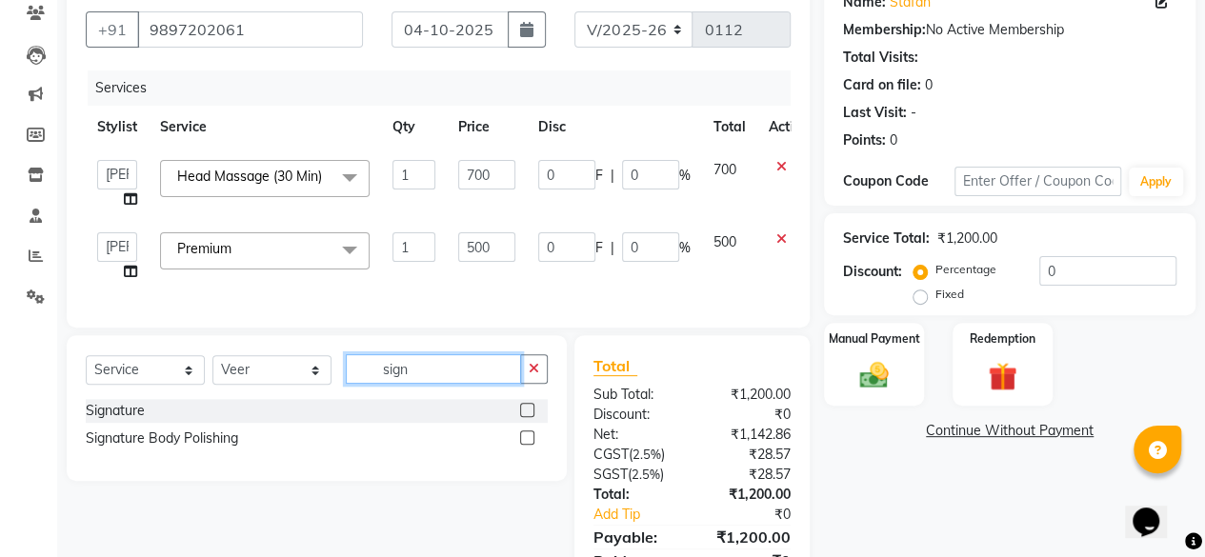
type input "sign"
click at [527, 417] on label at bounding box center [527, 410] width 14 height 14
click at [527, 417] on input "checkbox" at bounding box center [526, 411] width 12 height 12
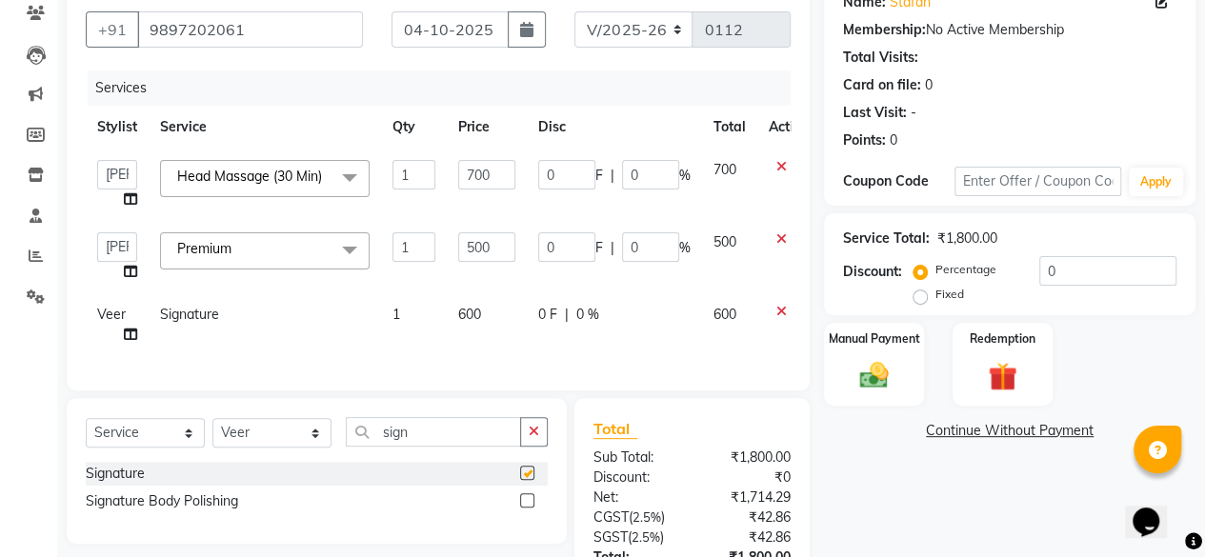
checkbox input "false"
click at [462, 311] on span "600" at bounding box center [469, 314] width 23 height 17
select select "91494"
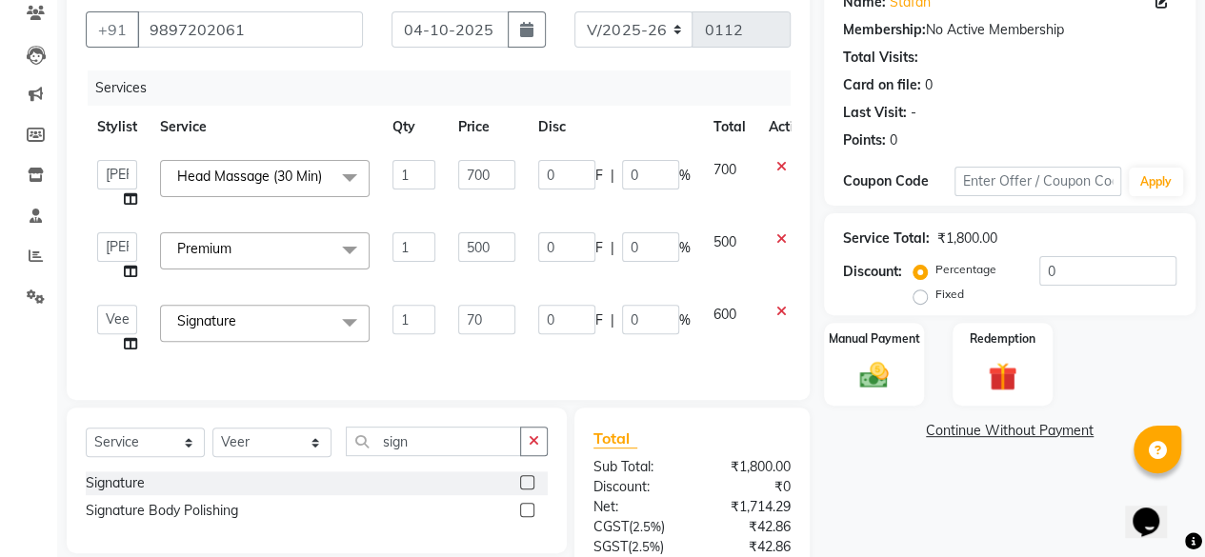
type input "700"
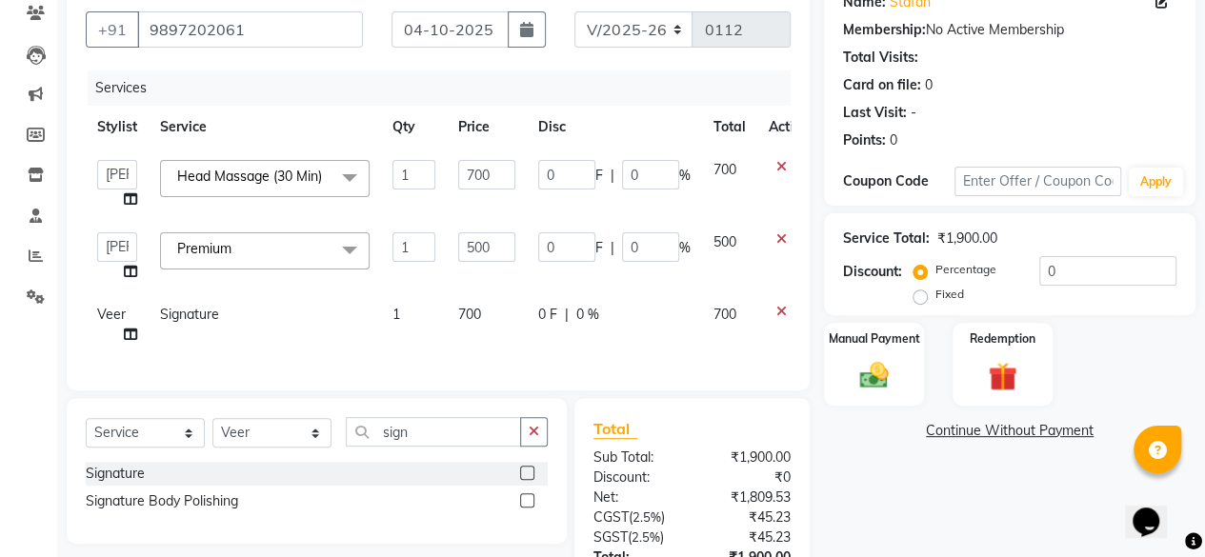
click at [628, 371] on div "Services Stylist Service Qty Price Disc Total Action Admin Ashmita Gyan Junaid …" at bounding box center [438, 220] width 705 height 301
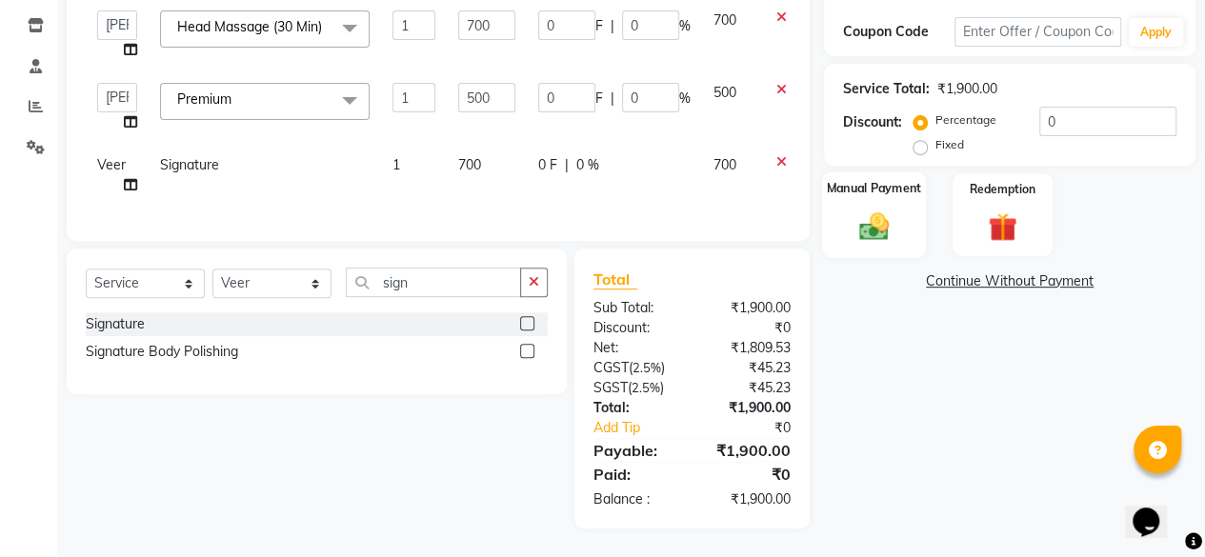
click at [914, 201] on div "Manual Payment" at bounding box center [874, 214] width 104 height 87
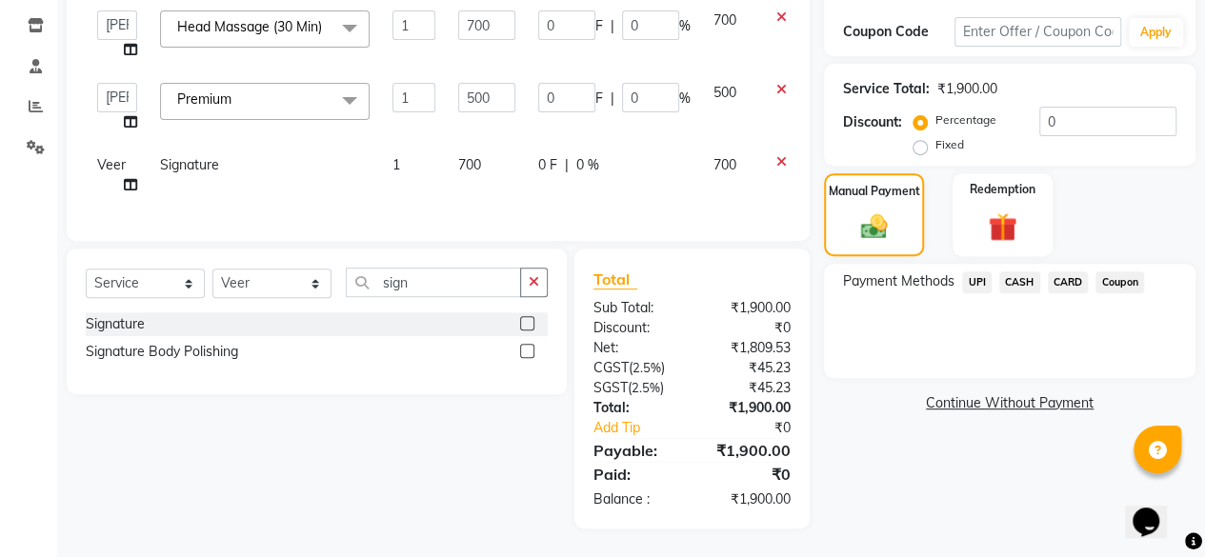
click at [975, 271] on span "UPI" at bounding box center [977, 282] width 30 height 22
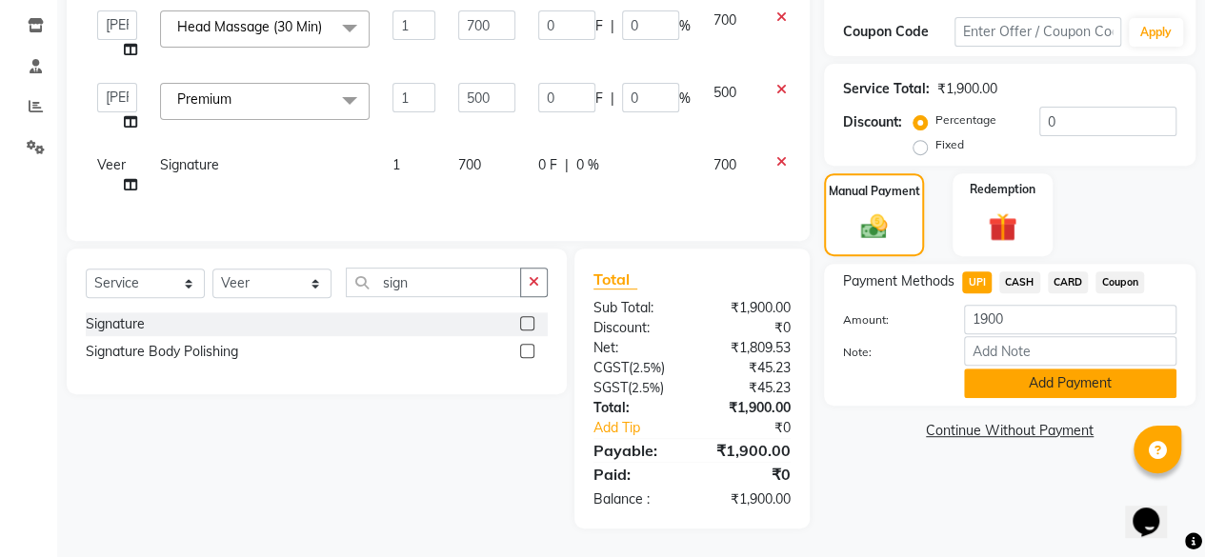
click at [1034, 369] on button "Add Payment" at bounding box center [1070, 384] width 212 height 30
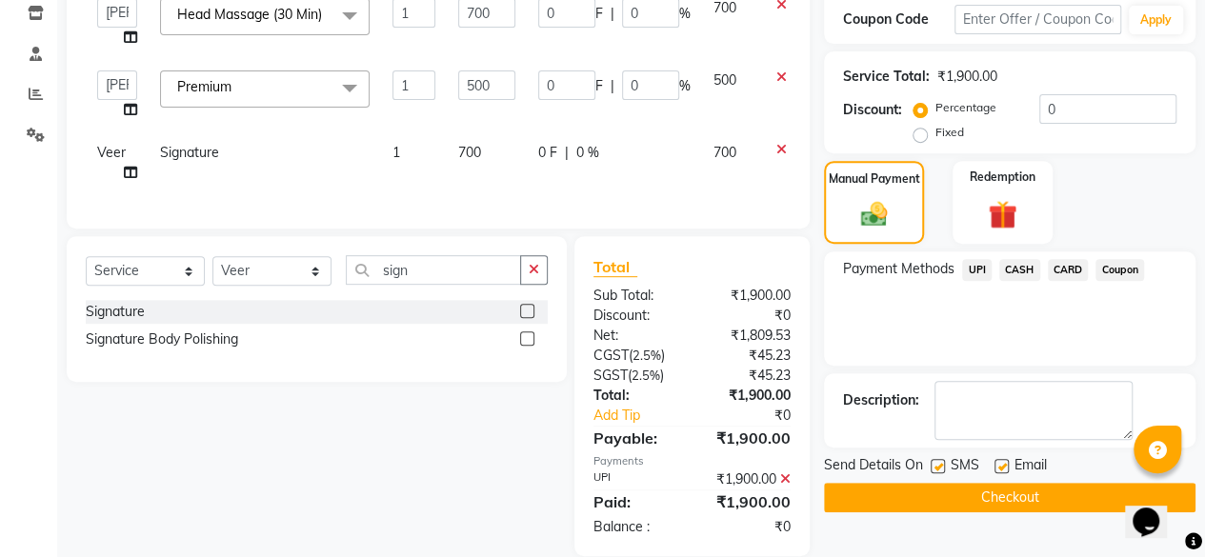
click at [985, 483] on button "Checkout" at bounding box center [1009, 498] width 371 height 30
